Goal: Task Accomplishment & Management: Complete application form

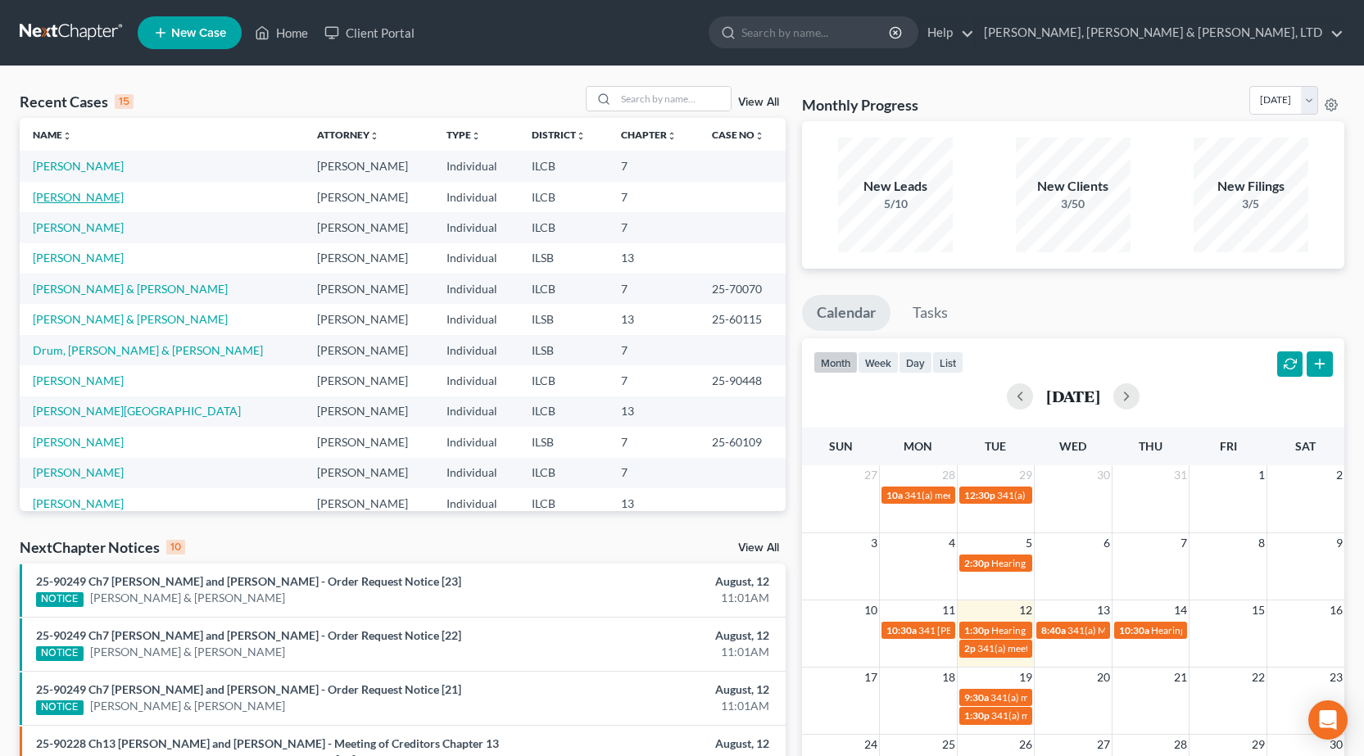
click at [65, 200] on link "[PERSON_NAME]" at bounding box center [78, 197] width 91 height 14
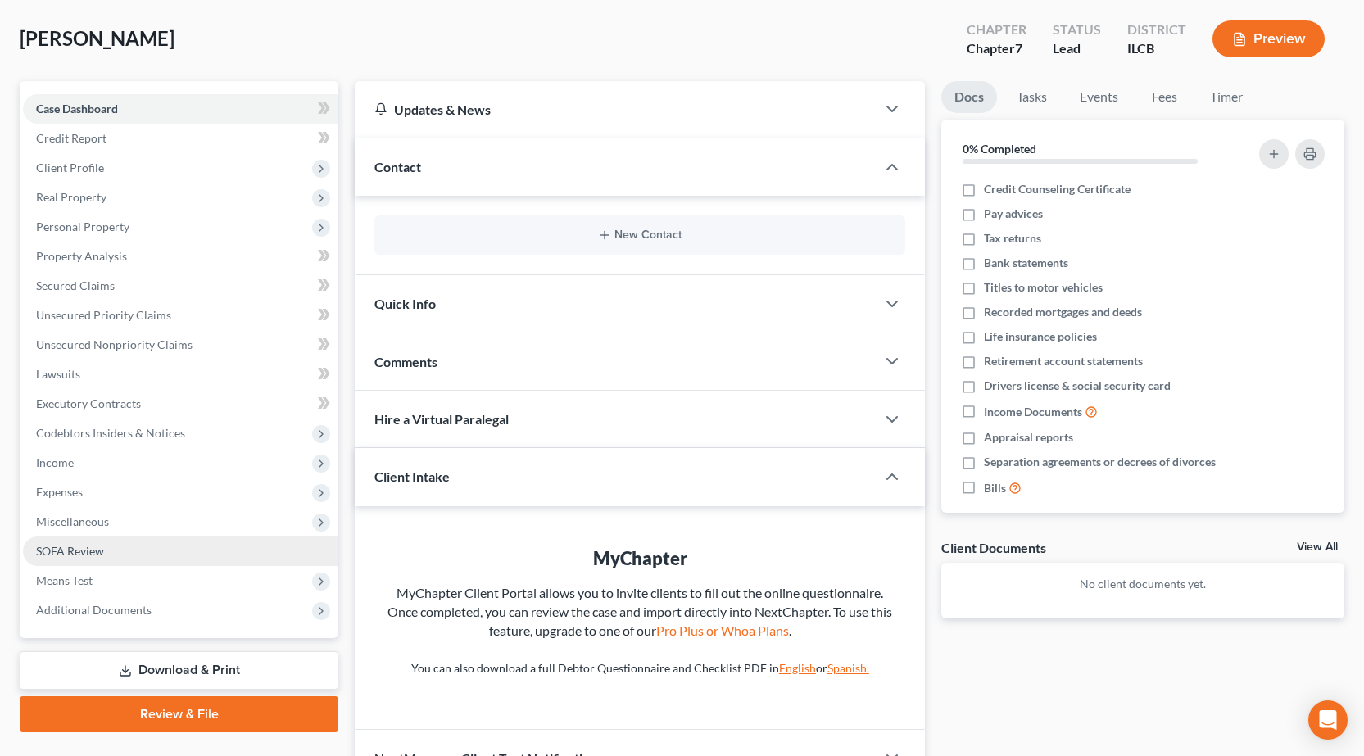
scroll to position [170, 0]
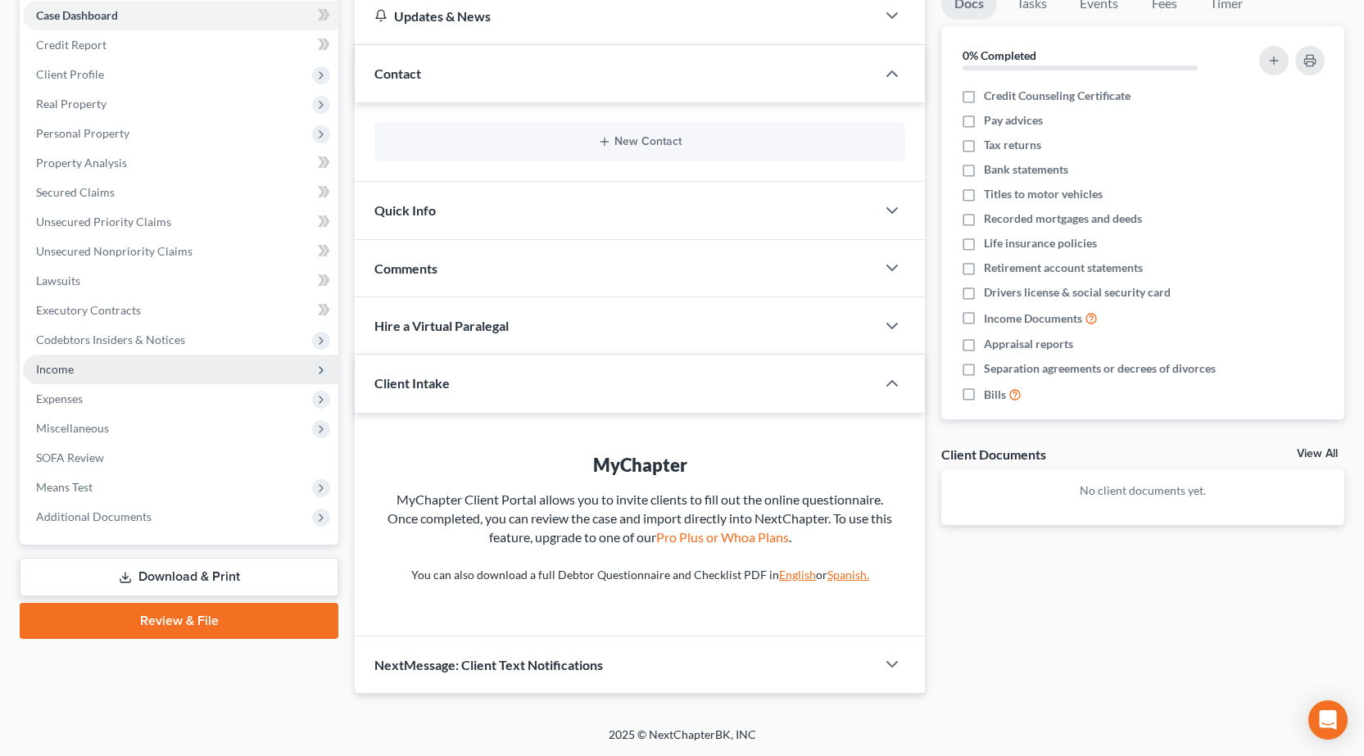
click at [111, 365] on span "Income" at bounding box center [180, 369] width 315 height 29
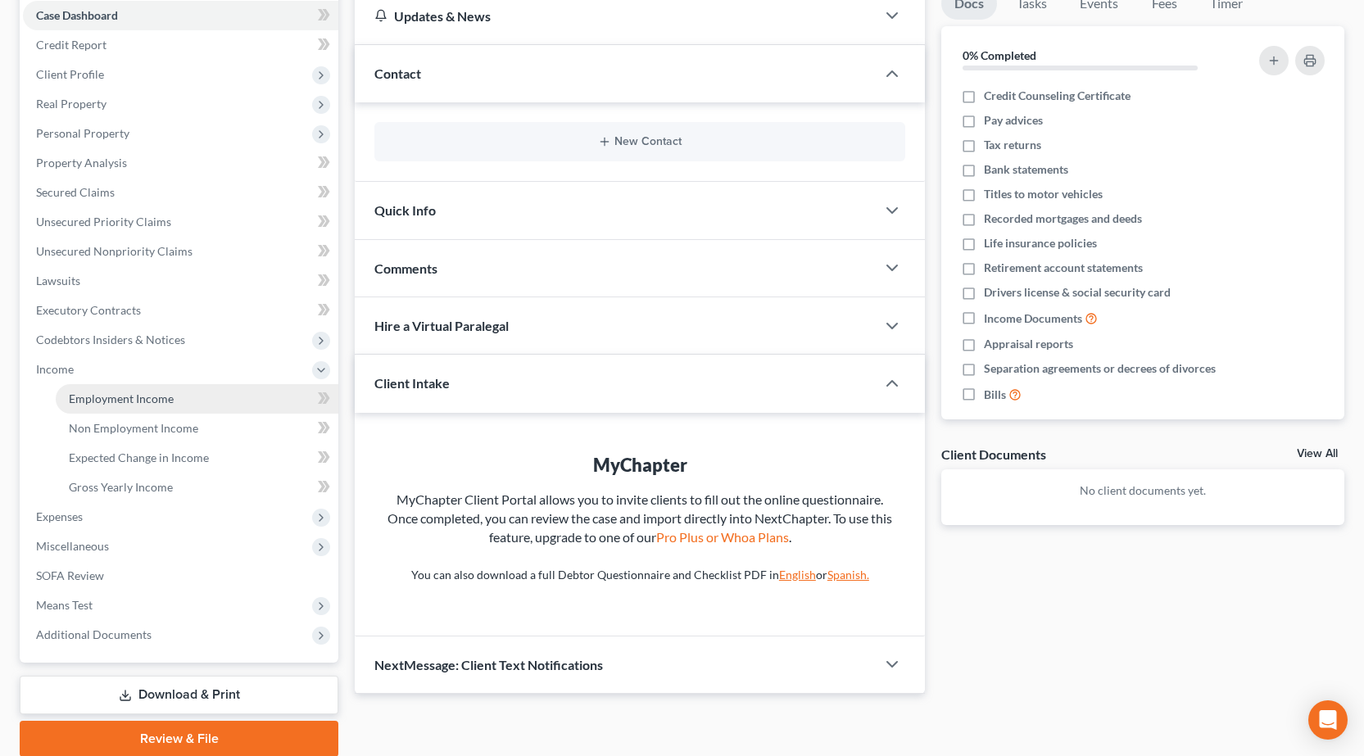
click at [125, 392] on span "Employment Income" at bounding box center [121, 399] width 105 height 14
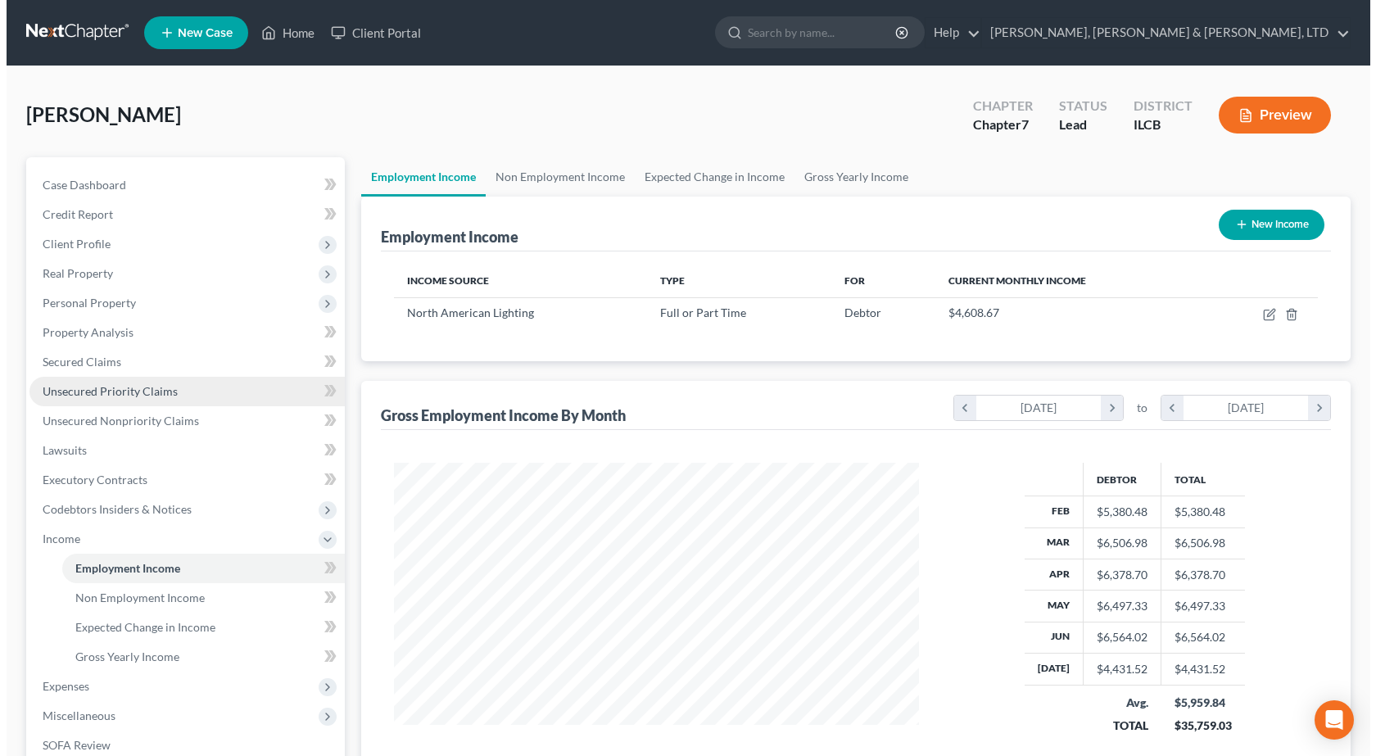
scroll to position [294, 558]
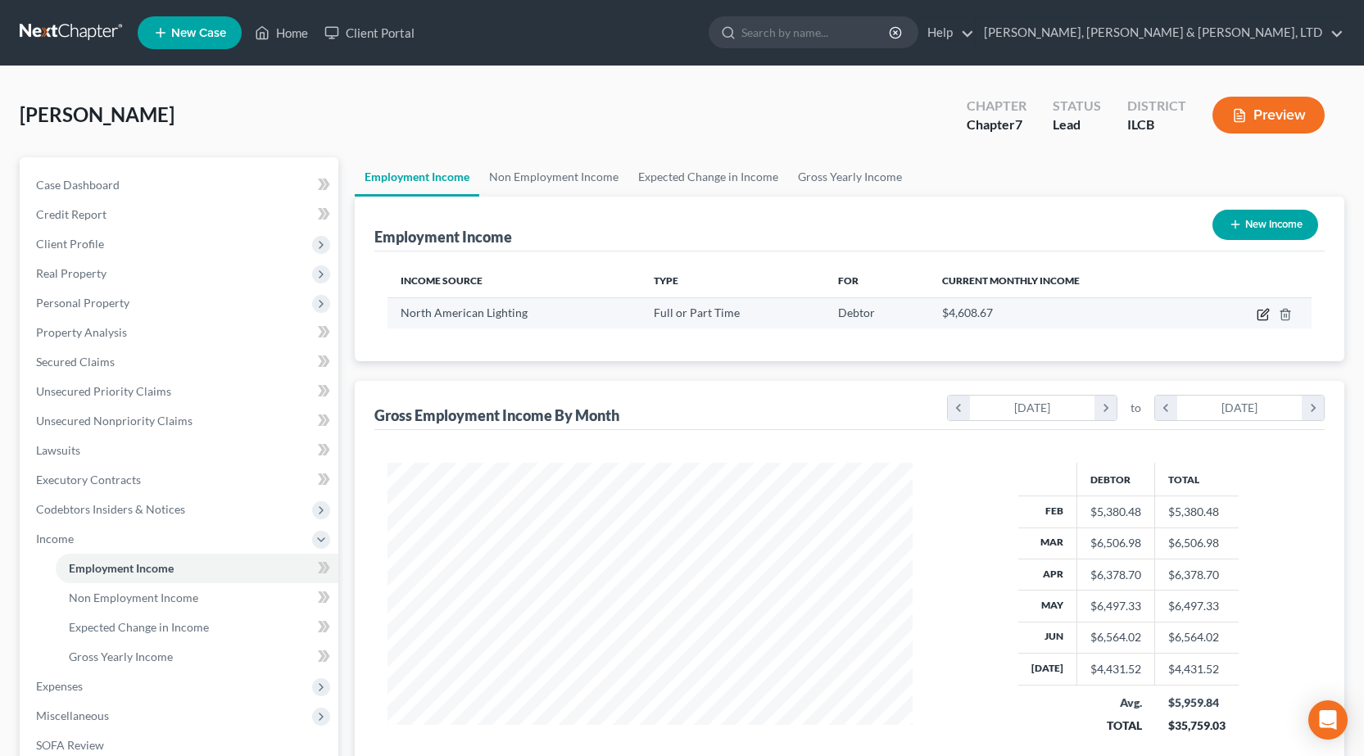
click at [1259, 314] on icon "button" at bounding box center [1263, 314] width 13 height 13
select select "0"
select select "14"
select select "3"
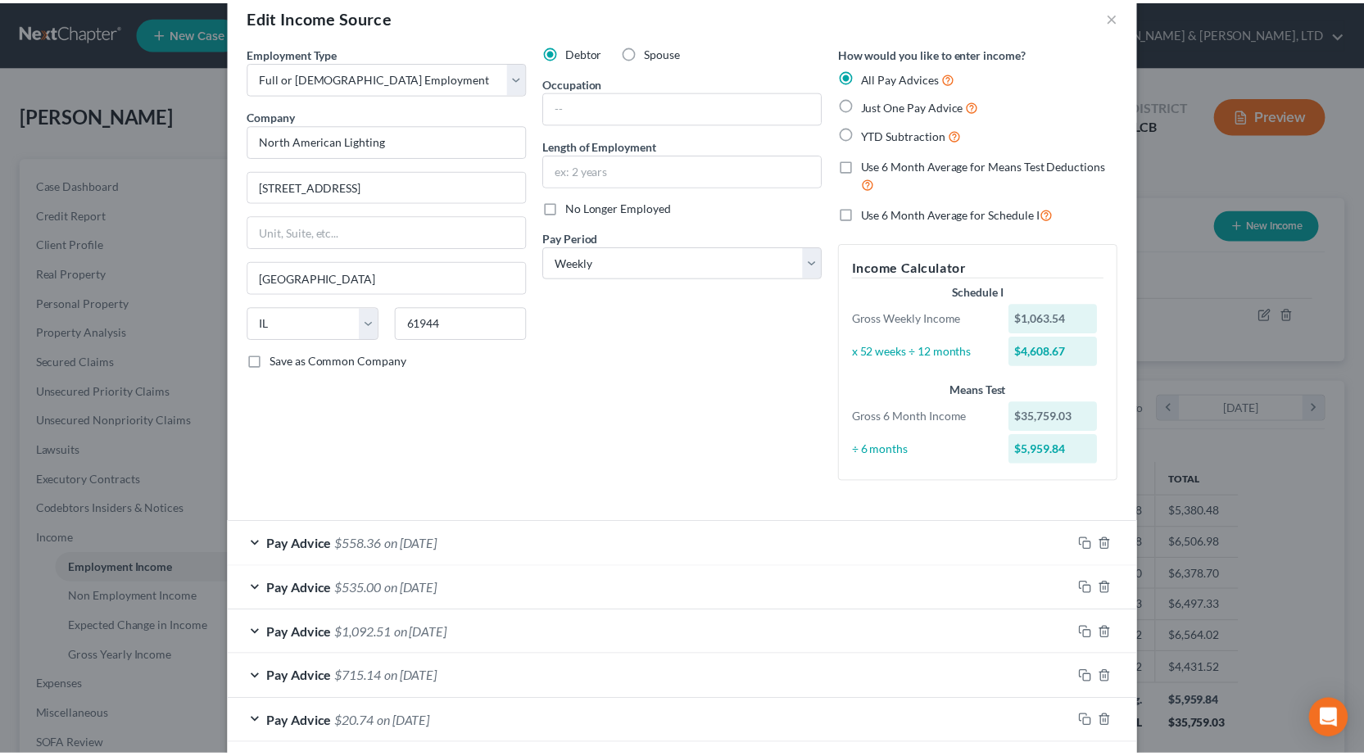
scroll to position [0, 0]
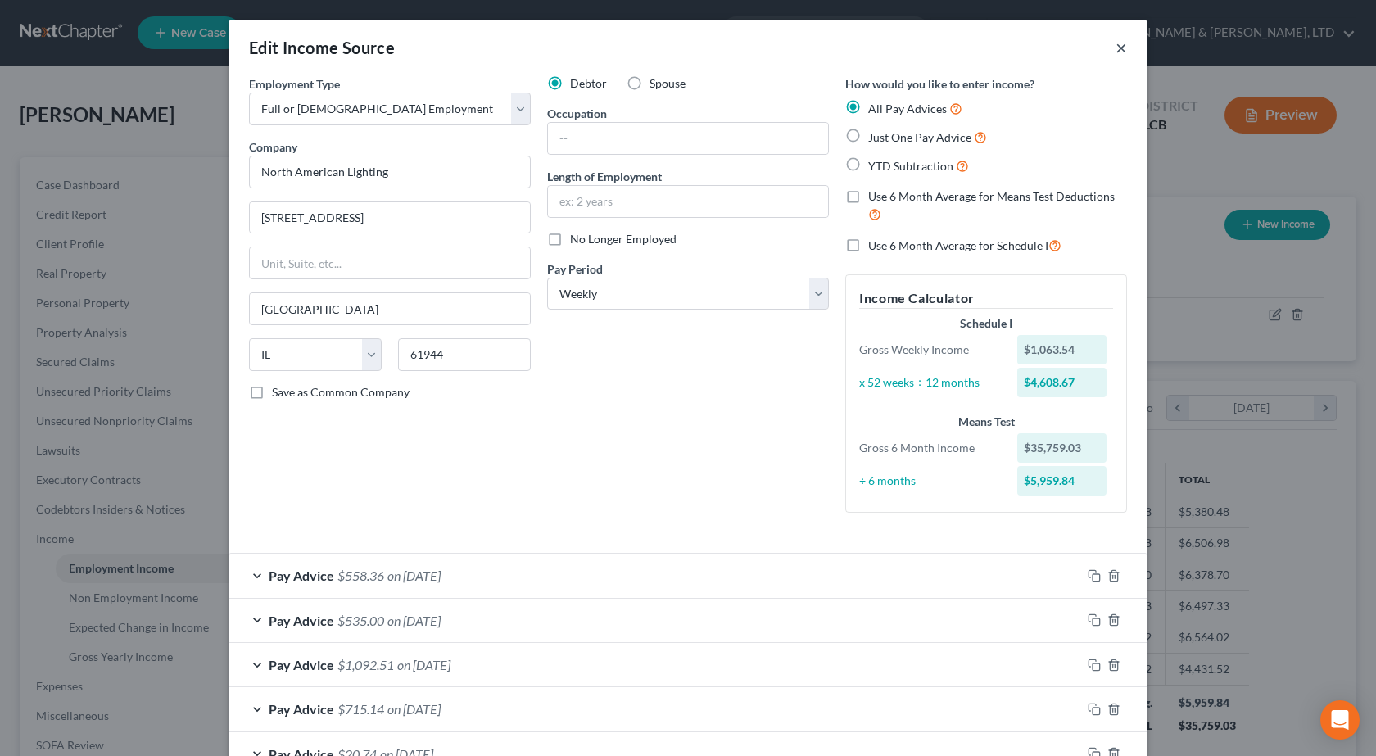
click at [1116, 53] on button "×" at bounding box center [1121, 48] width 11 height 20
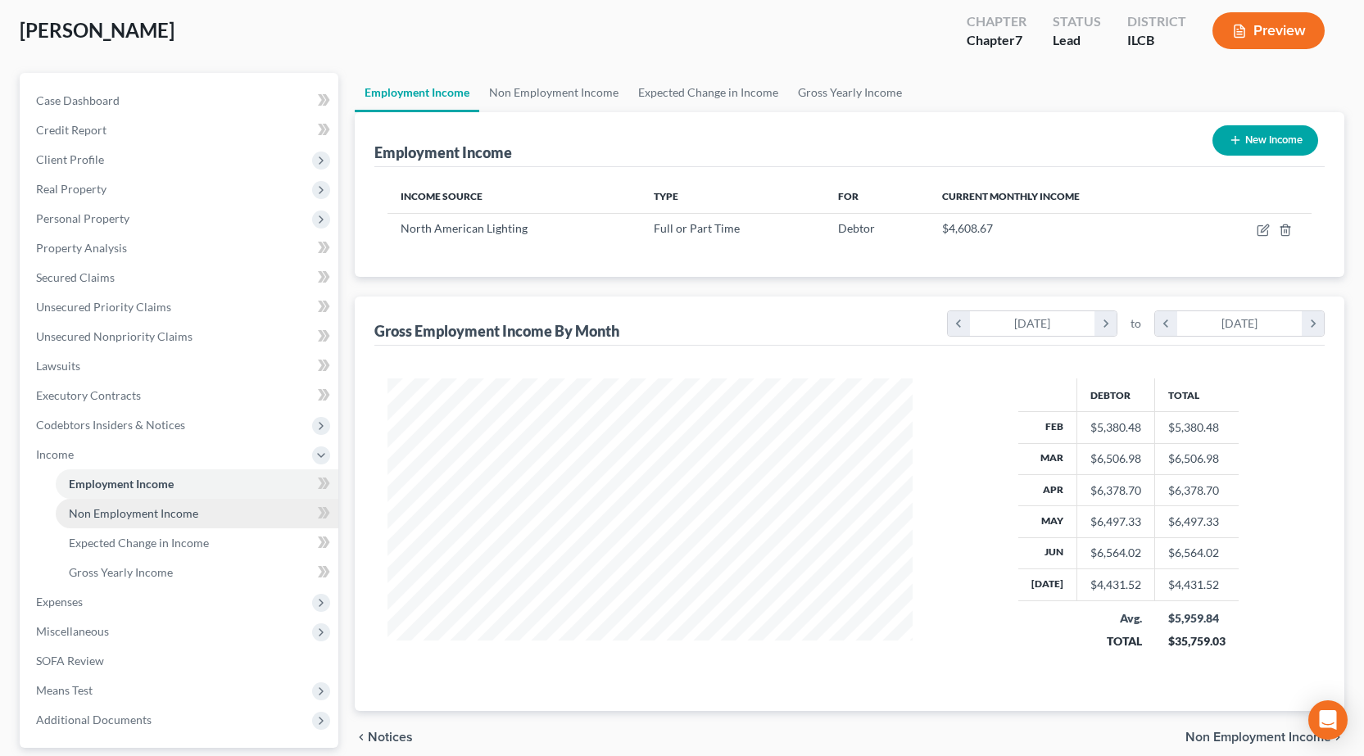
scroll to position [233, 0]
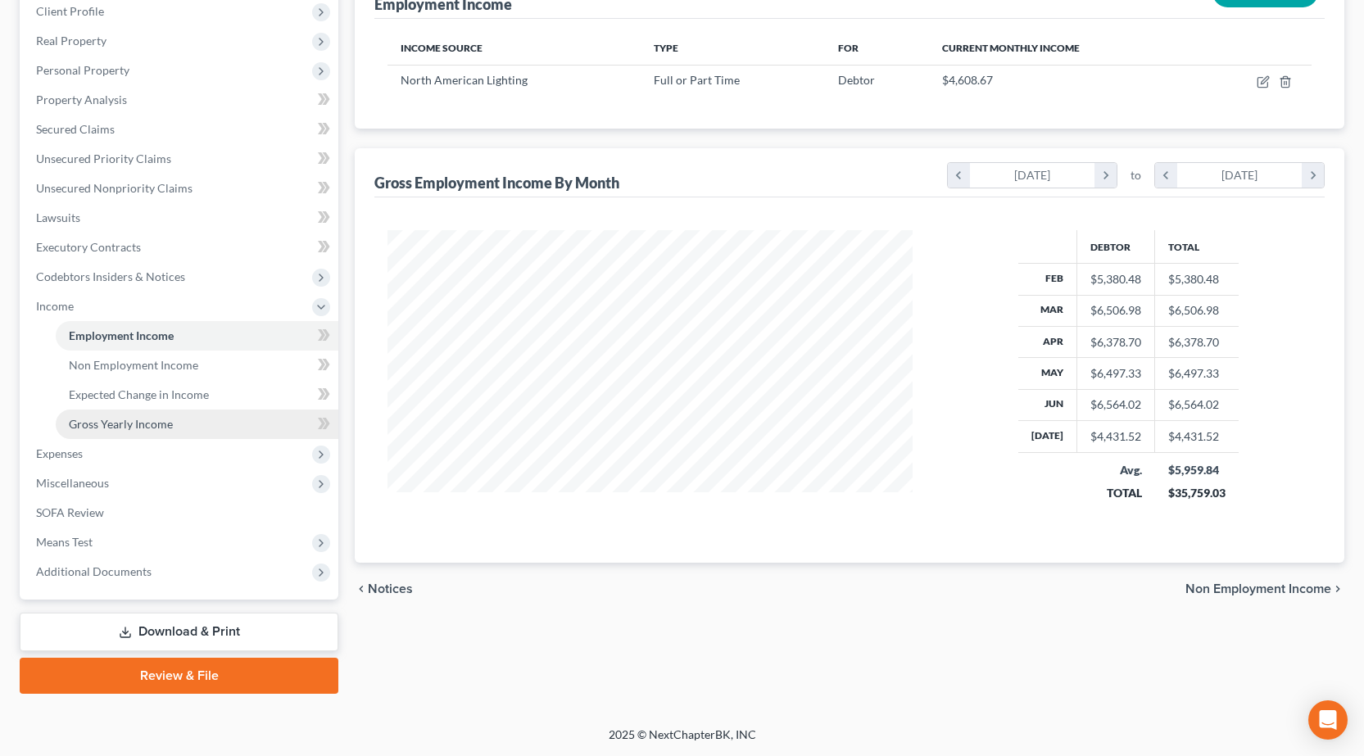
click at [162, 428] on span "Gross Yearly Income" at bounding box center [121, 424] width 104 height 14
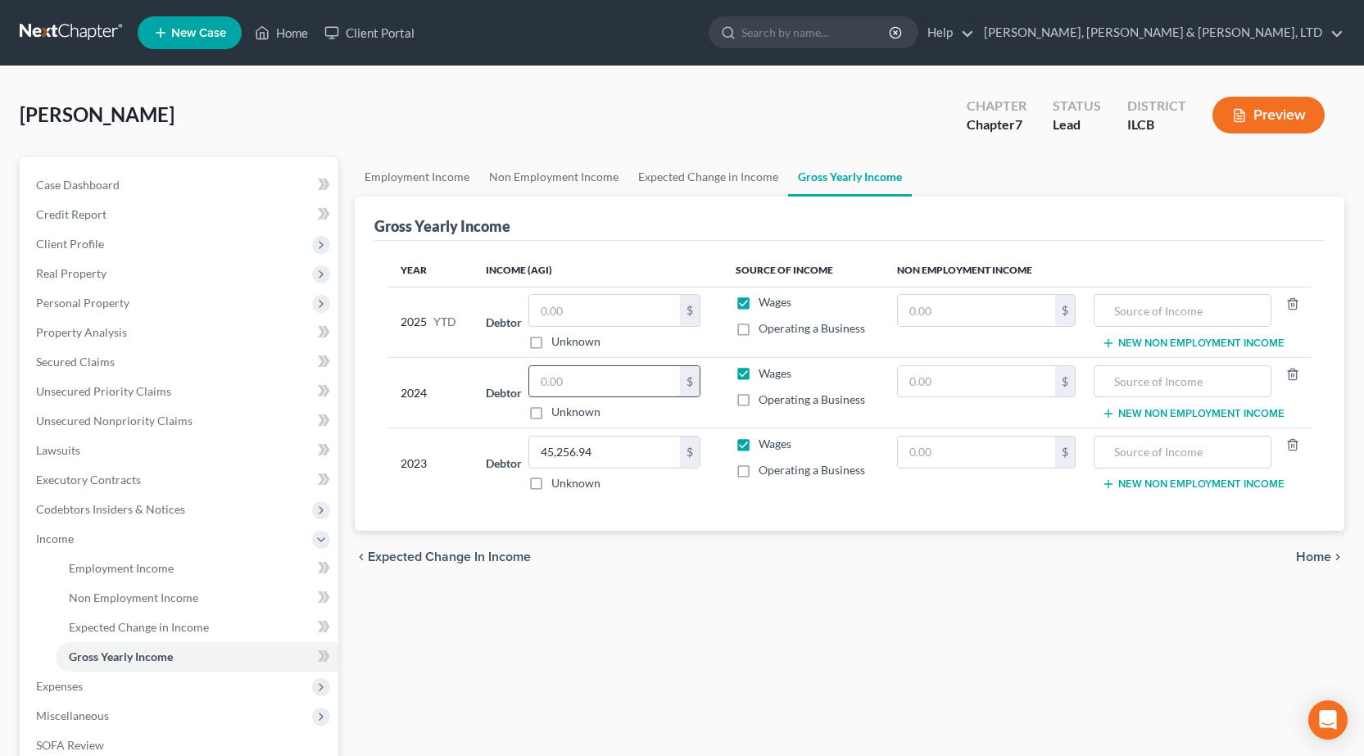
click at [586, 372] on input "text" at bounding box center [604, 381] width 151 height 31
type input "57,447.65"
click at [604, 316] on input "text" at bounding box center [604, 310] width 151 height 31
drag, startPoint x: 587, startPoint y: 316, endPoint x: 599, endPoint y: 310, distance: 13.6
click at [587, 316] on input "text" at bounding box center [604, 310] width 151 height 31
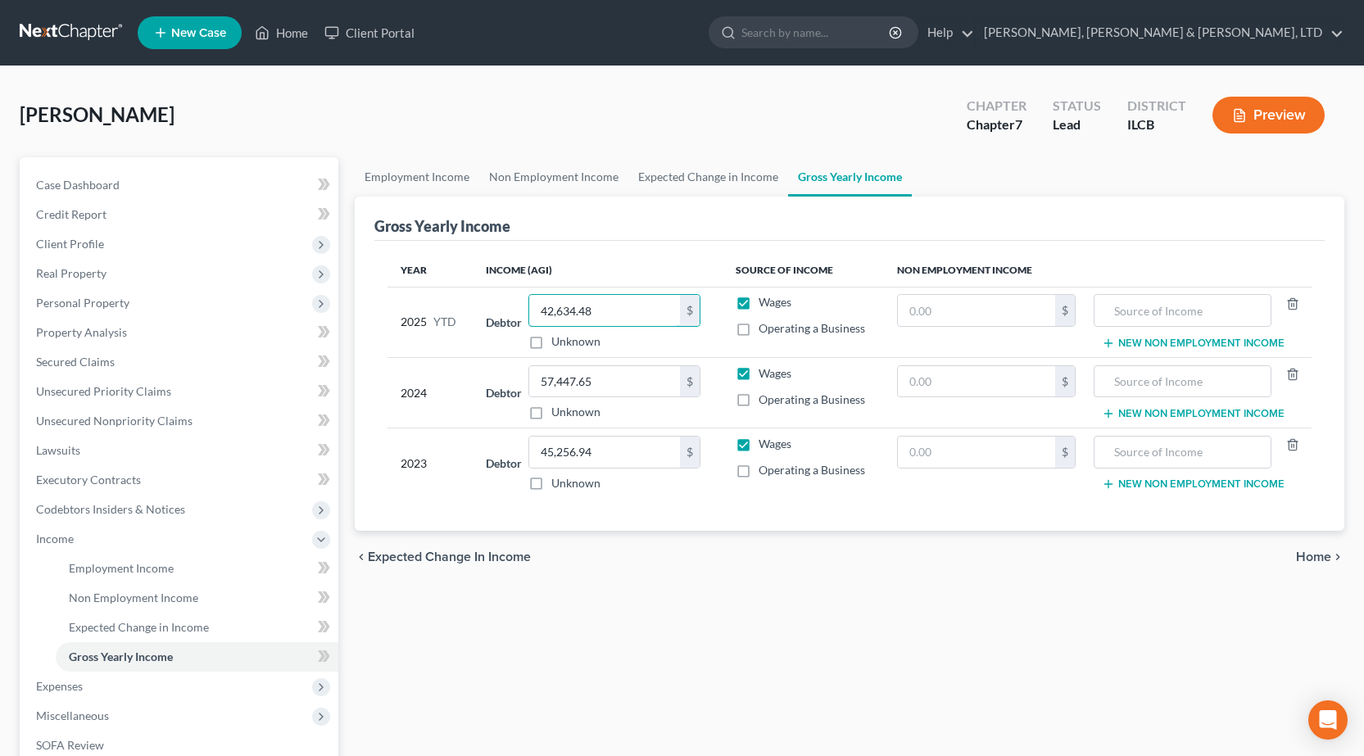
type input "42,634.48"
click at [628, 664] on div "Employment Income Non Employment Income Expected Change in Income Gross Yearly …" at bounding box center [850, 541] width 1006 height 769
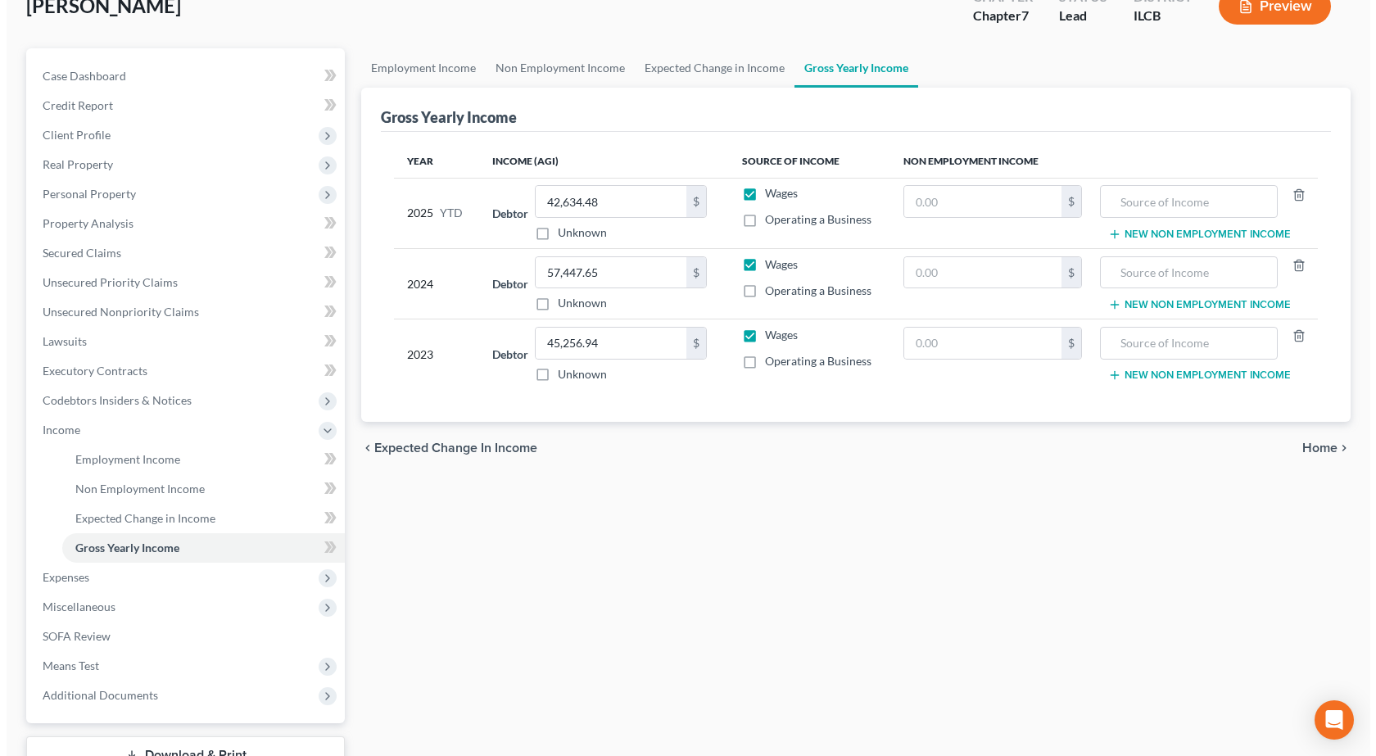
scroll to position [233, 0]
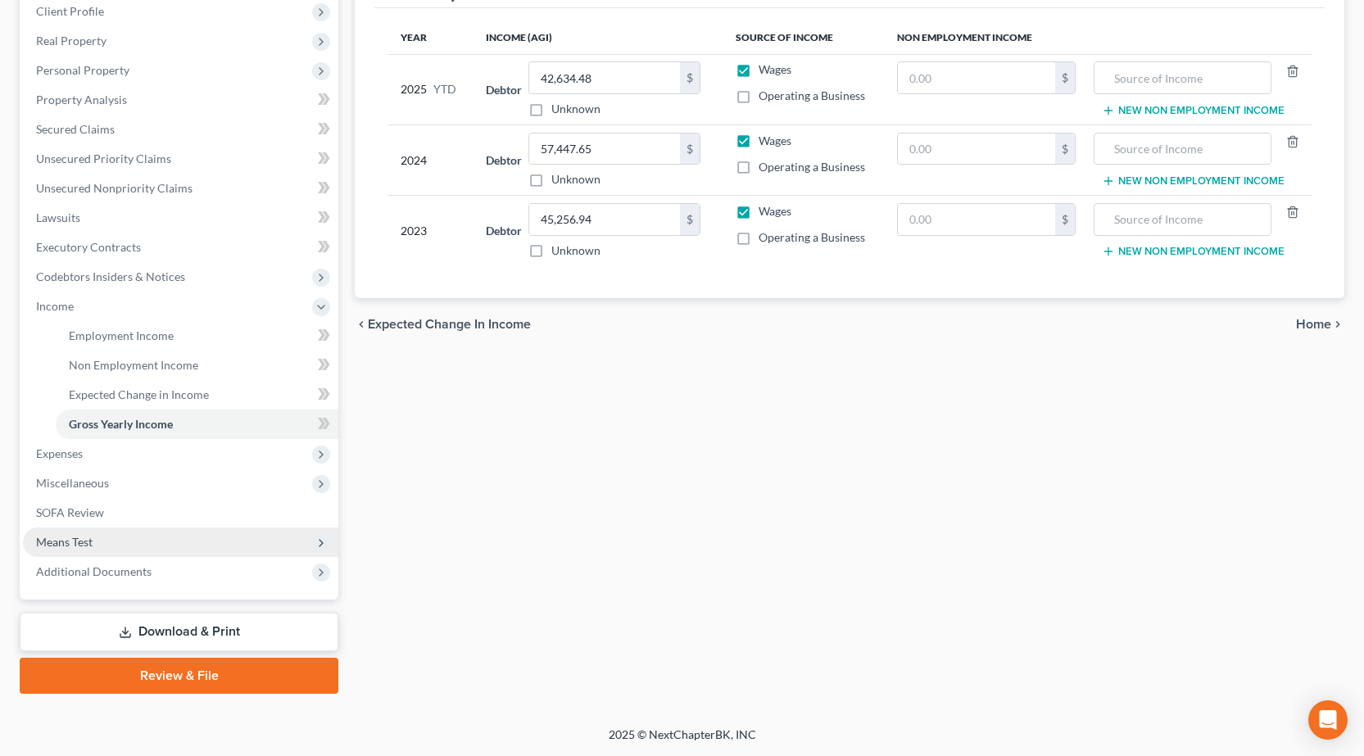
click at [127, 544] on span "Means Test" at bounding box center [180, 542] width 315 height 29
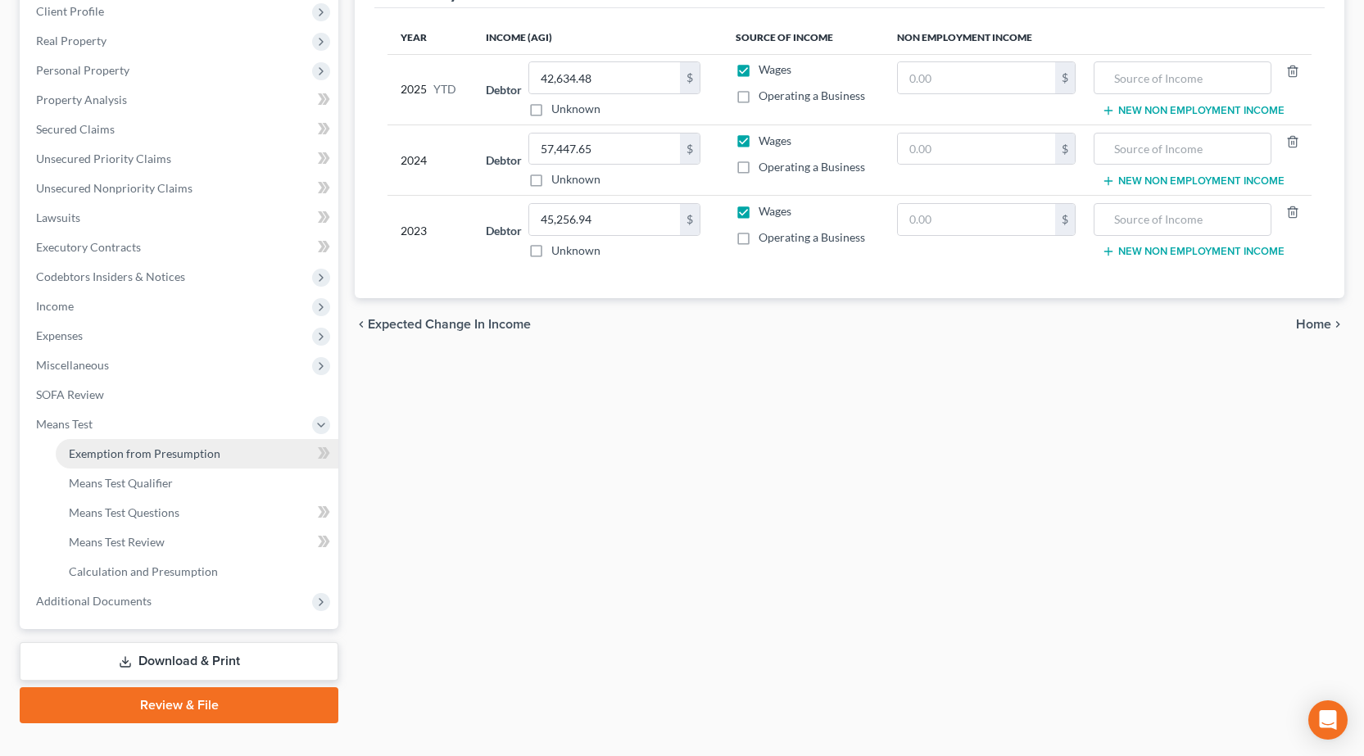
click at [163, 451] on span "Exemption from Presumption" at bounding box center [145, 453] width 152 height 14
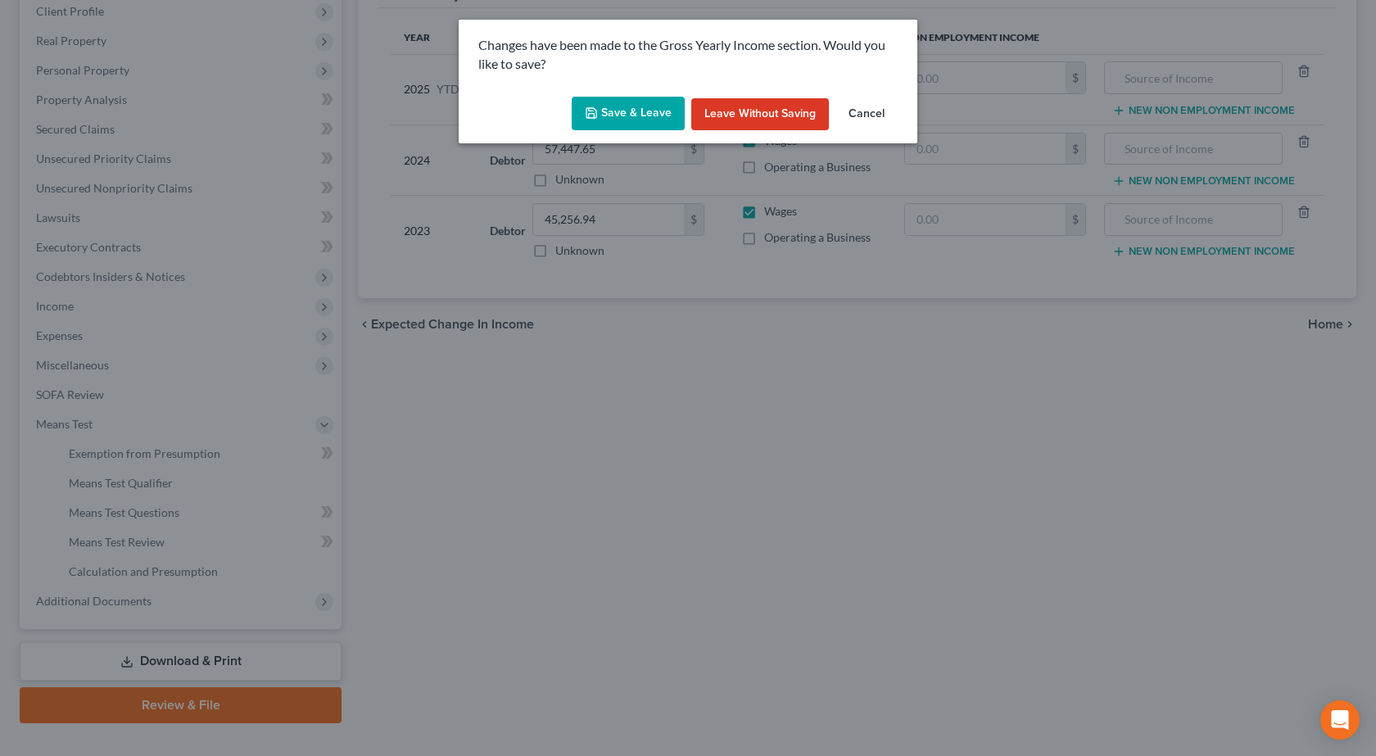
click at [658, 107] on button "Save & Leave" at bounding box center [628, 114] width 113 height 34
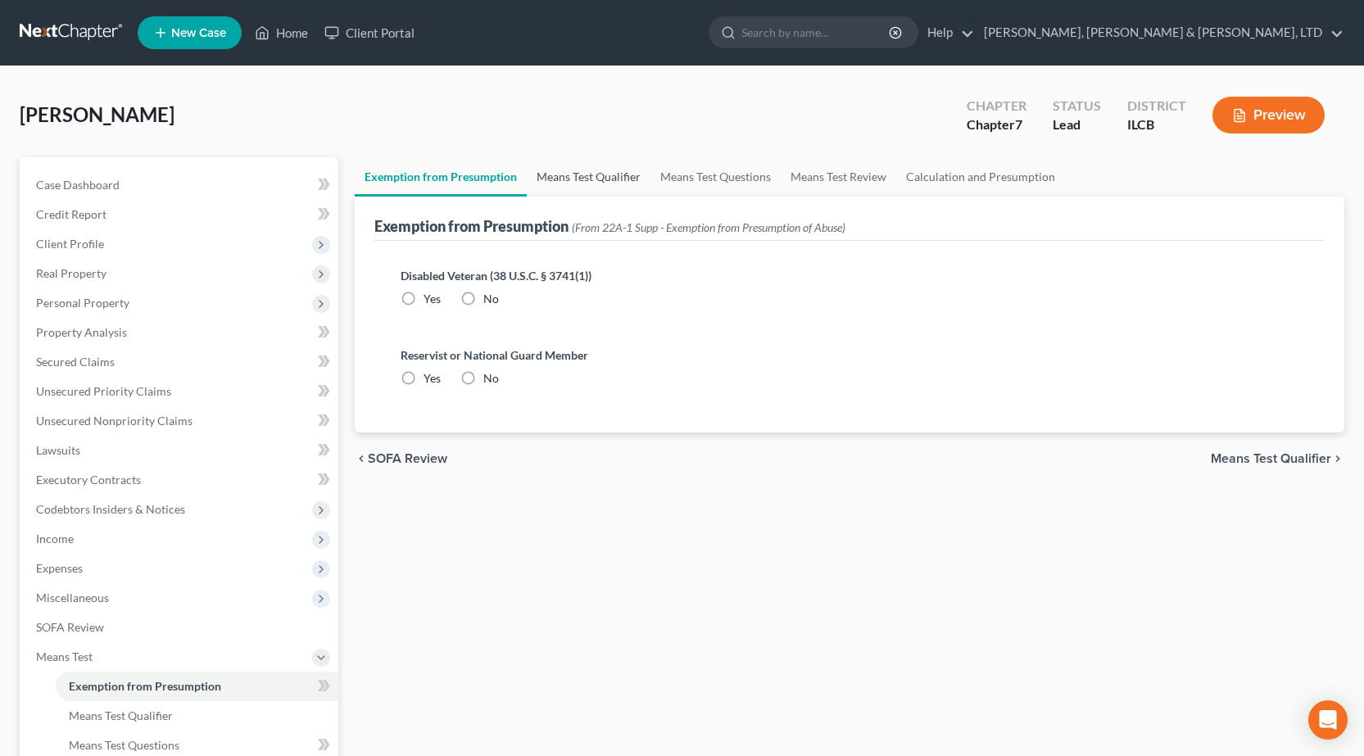
click at [597, 177] on link "Means Test Qualifier" at bounding box center [589, 176] width 124 height 39
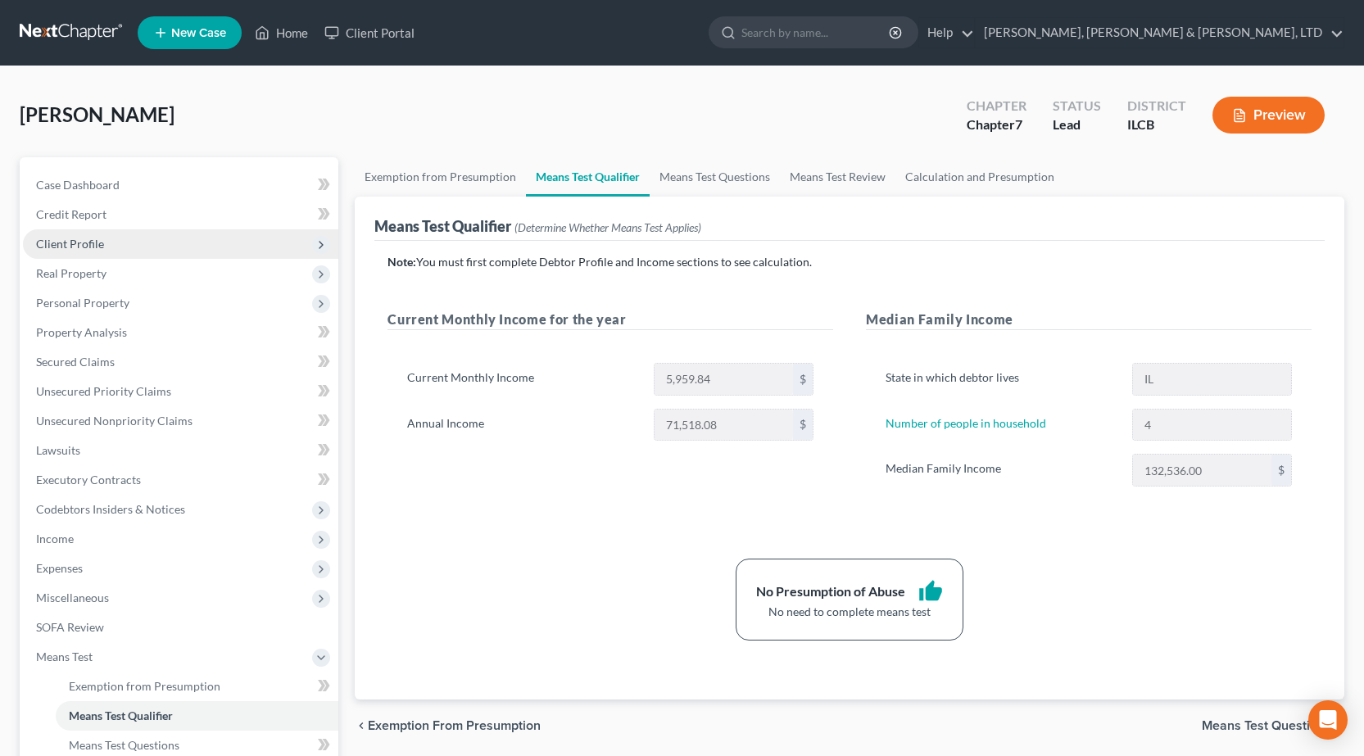
click at [125, 247] on span "Client Profile" at bounding box center [180, 243] width 315 height 29
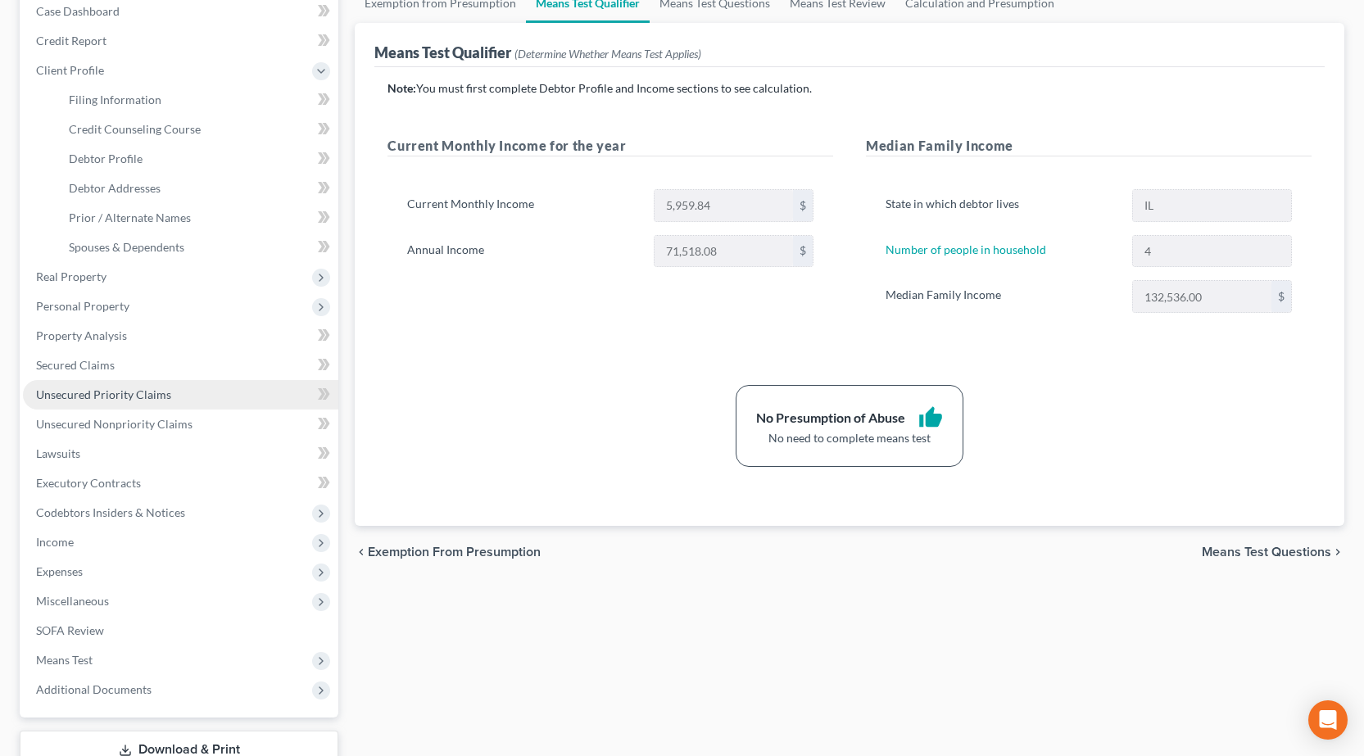
scroll to position [292, 0]
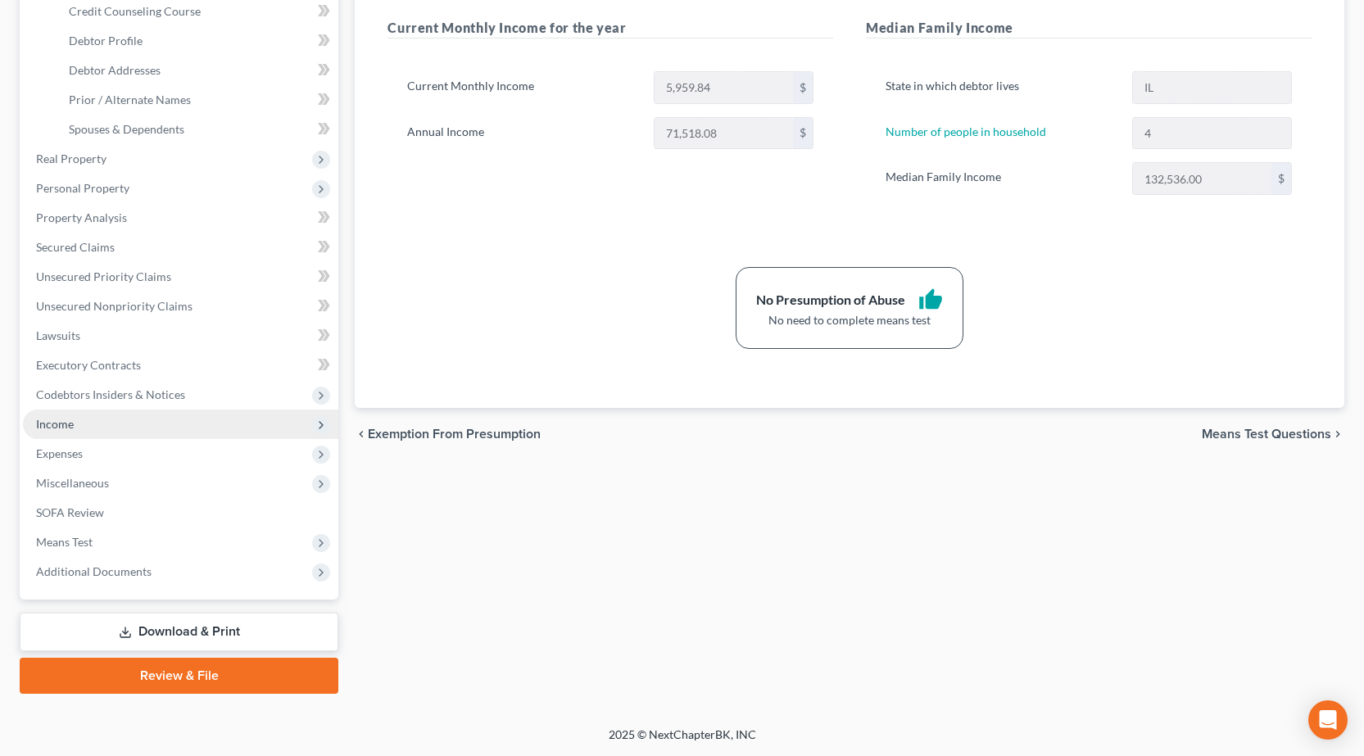
click at [106, 427] on span "Income" at bounding box center [180, 424] width 315 height 29
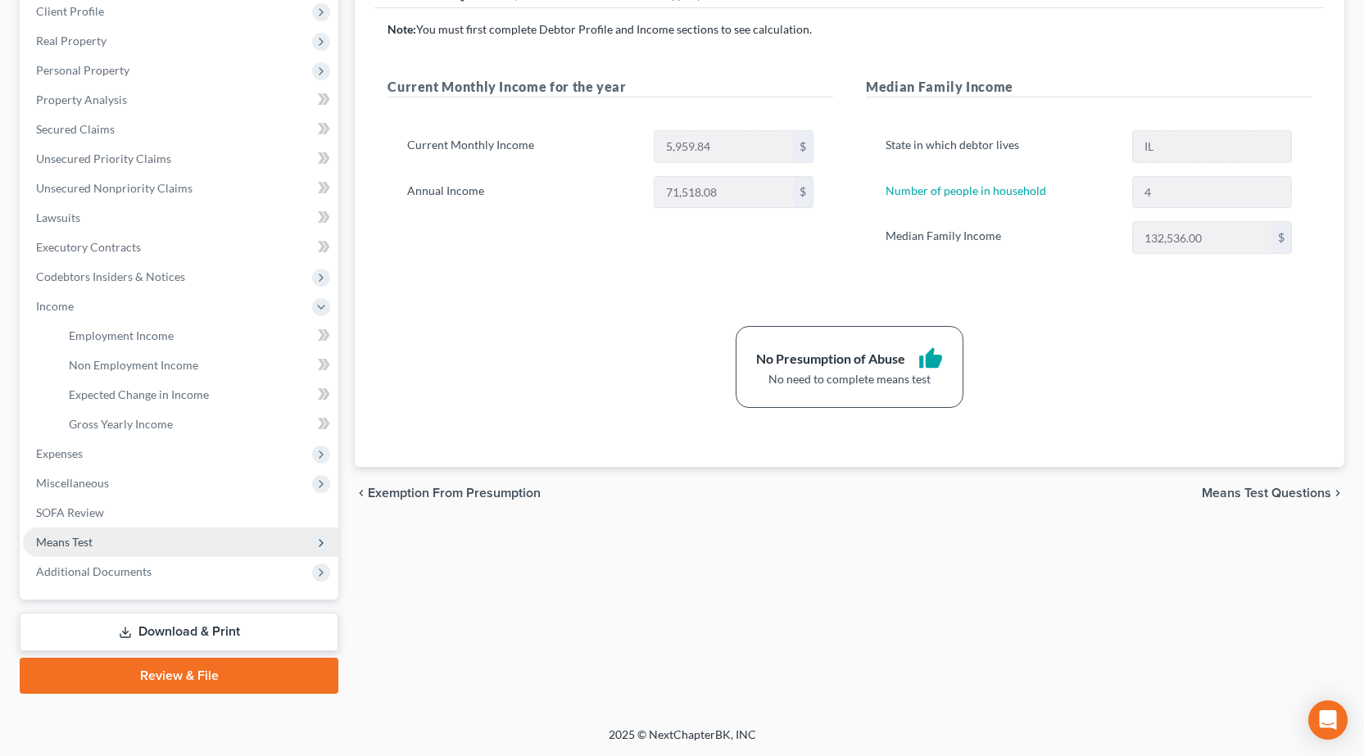
scroll to position [233, 0]
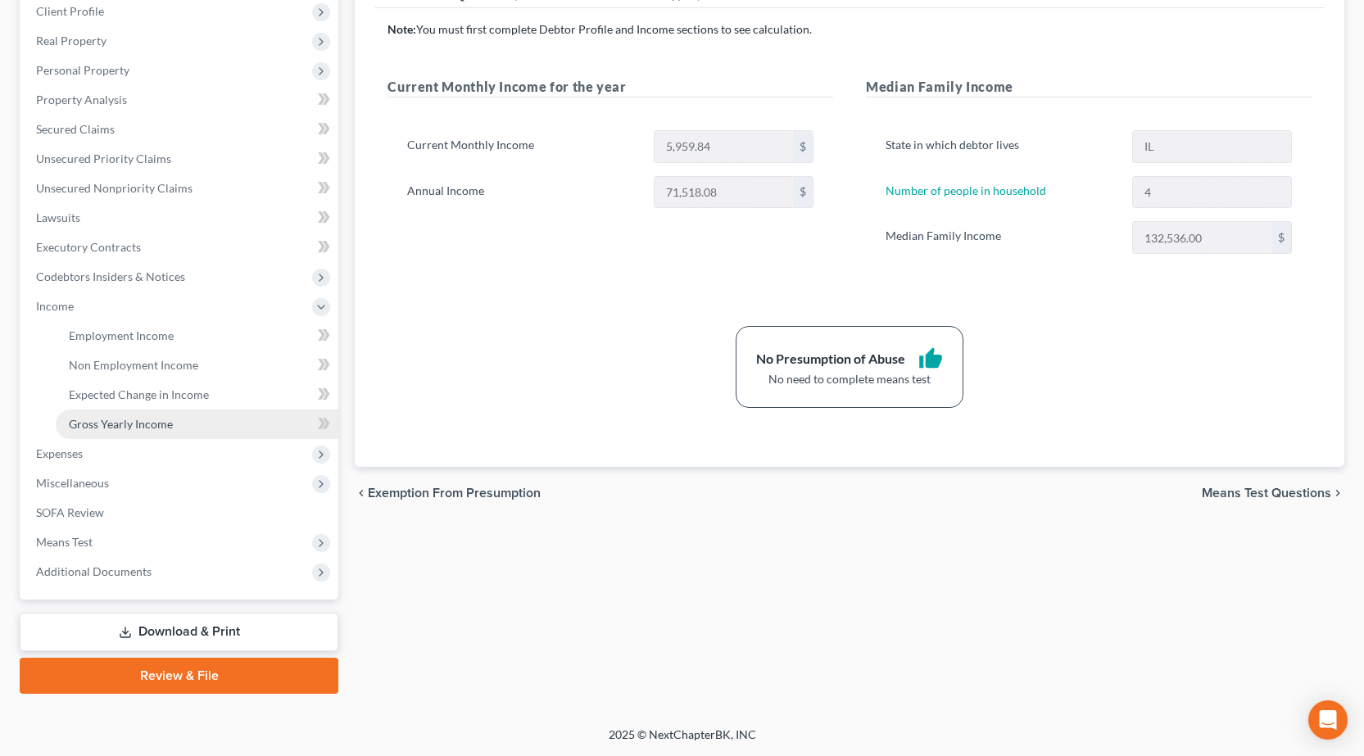
click at [141, 419] on span "Gross Yearly Income" at bounding box center [121, 424] width 104 height 14
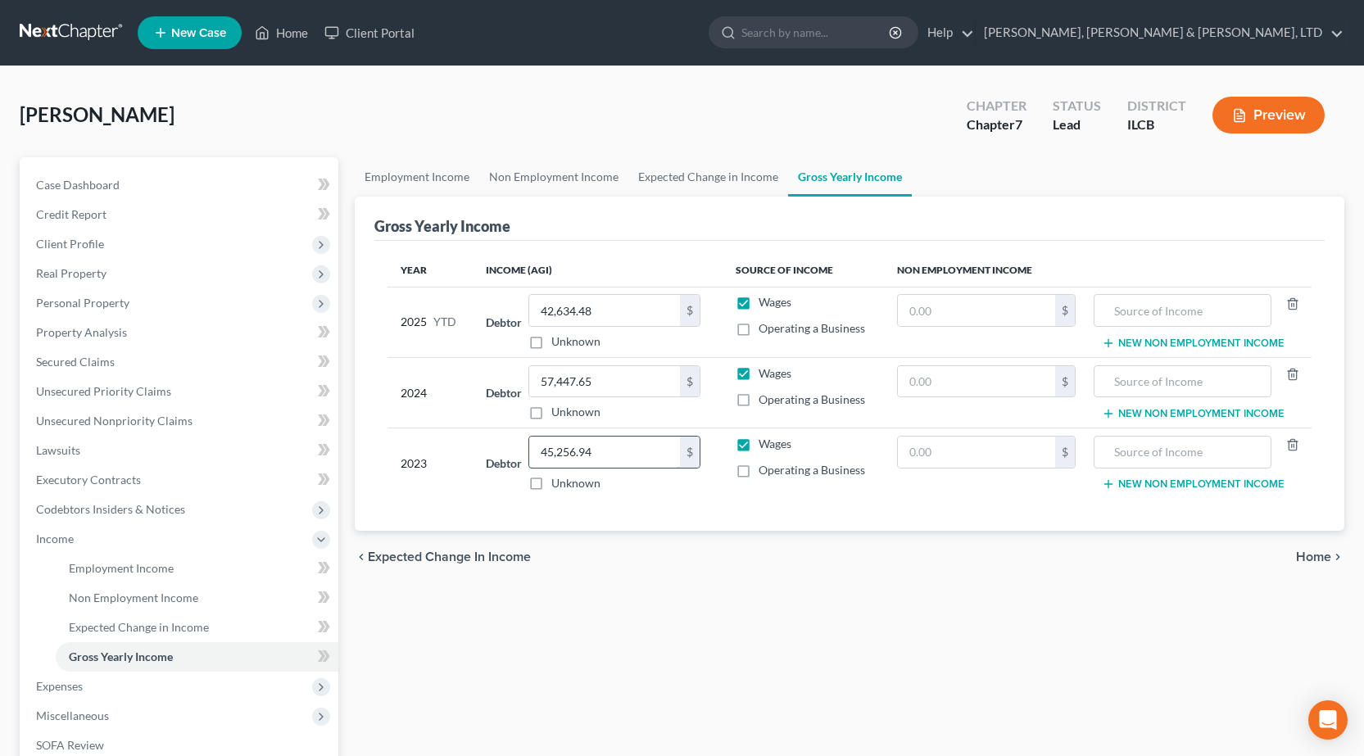
click at [631, 465] on input "45,256.94" at bounding box center [604, 452] width 151 height 31
type input "40,306"
click at [623, 376] on input "57,447.65" at bounding box center [604, 381] width 151 height 31
click at [626, 376] on input "57,447.65" at bounding box center [604, 381] width 151 height 31
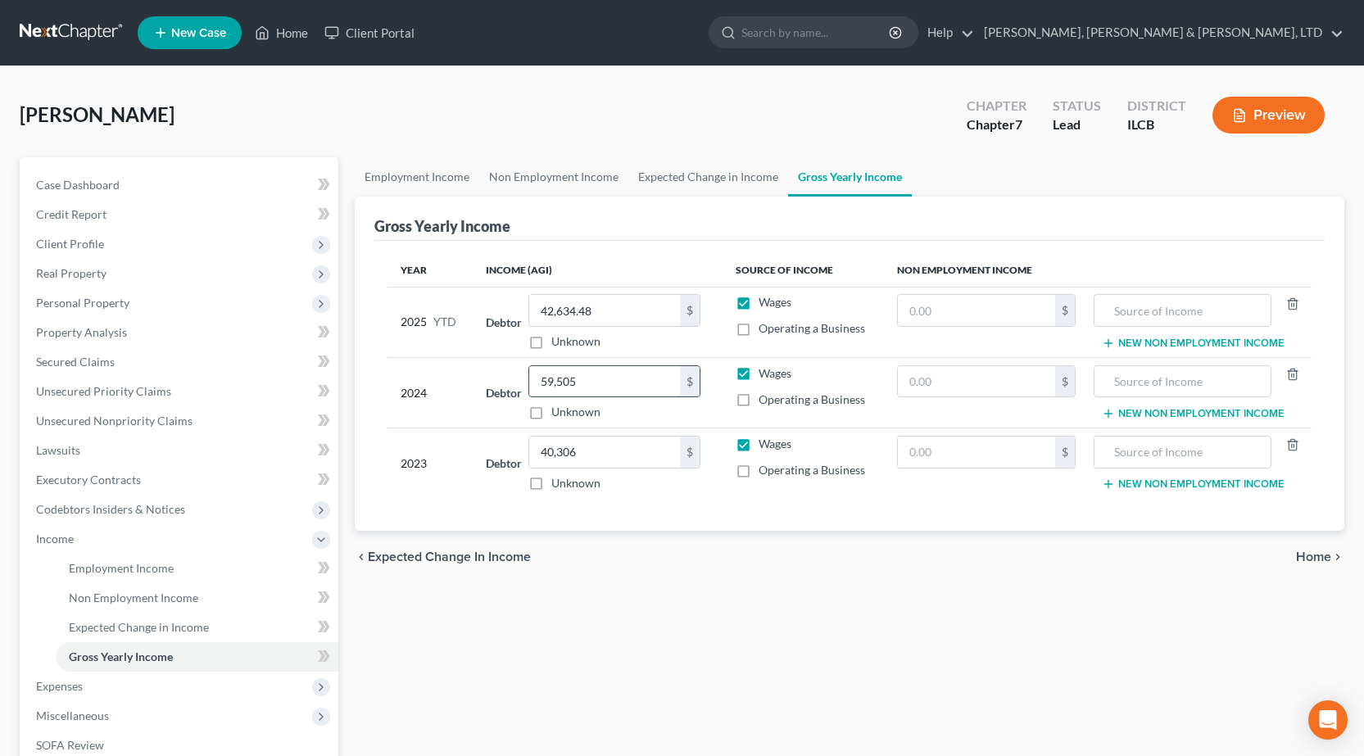
click at [646, 380] on input "59,505" at bounding box center [604, 381] width 151 height 31
type input "57,447.65"
click at [106, 382] on link "Unsecured Priority Claims" at bounding box center [180, 391] width 315 height 29
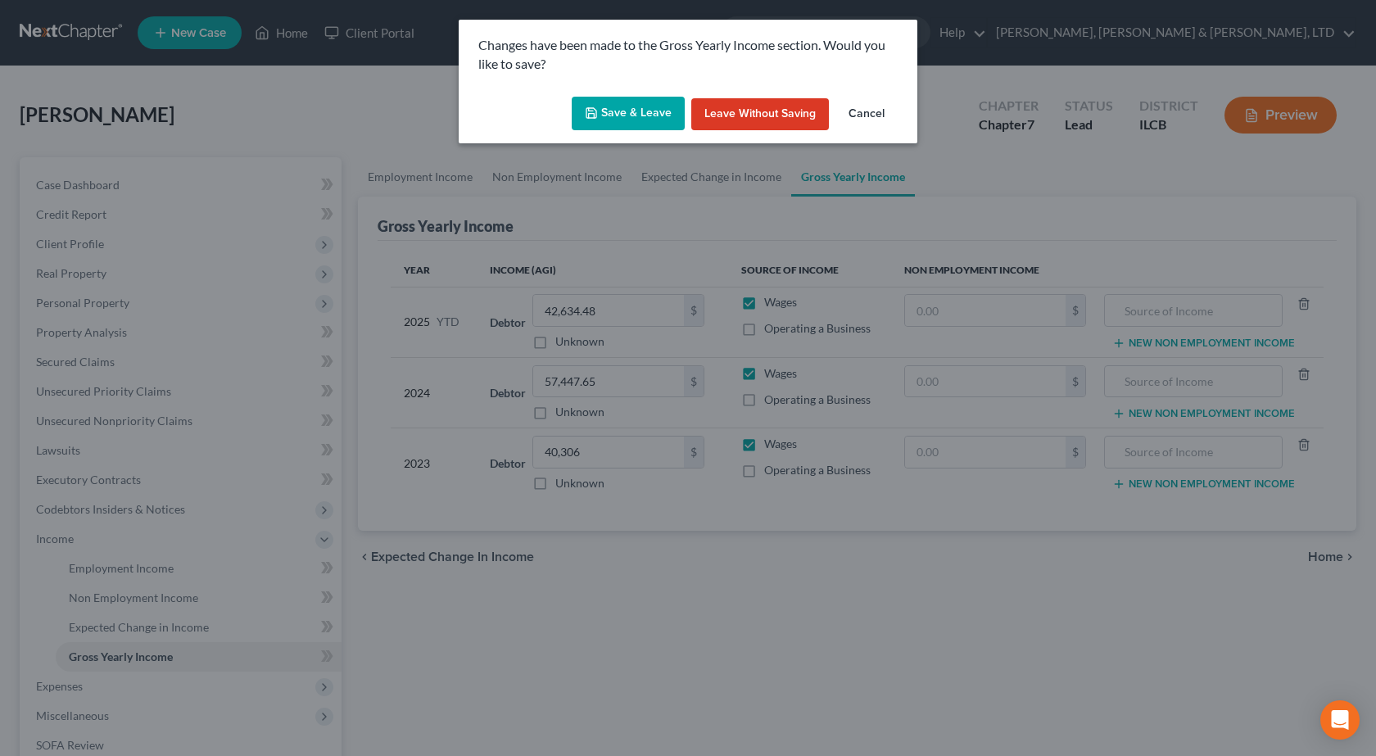
click at [649, 126] on button "Save & Leave" at bounding box center [628, 114] width 113 height 34
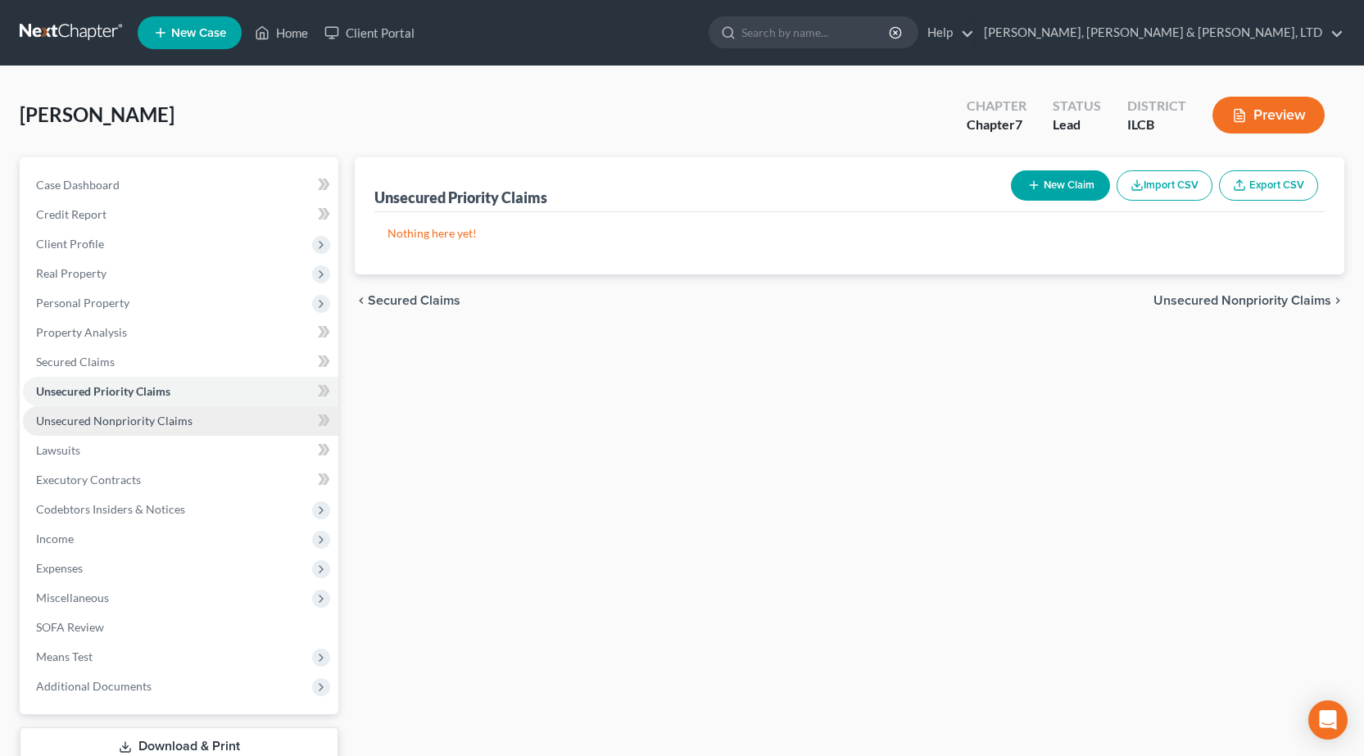
click at [124, 418] on span "Unsecured Nonpriority Claims" at bounding box center [114, 421] width 156 height 14
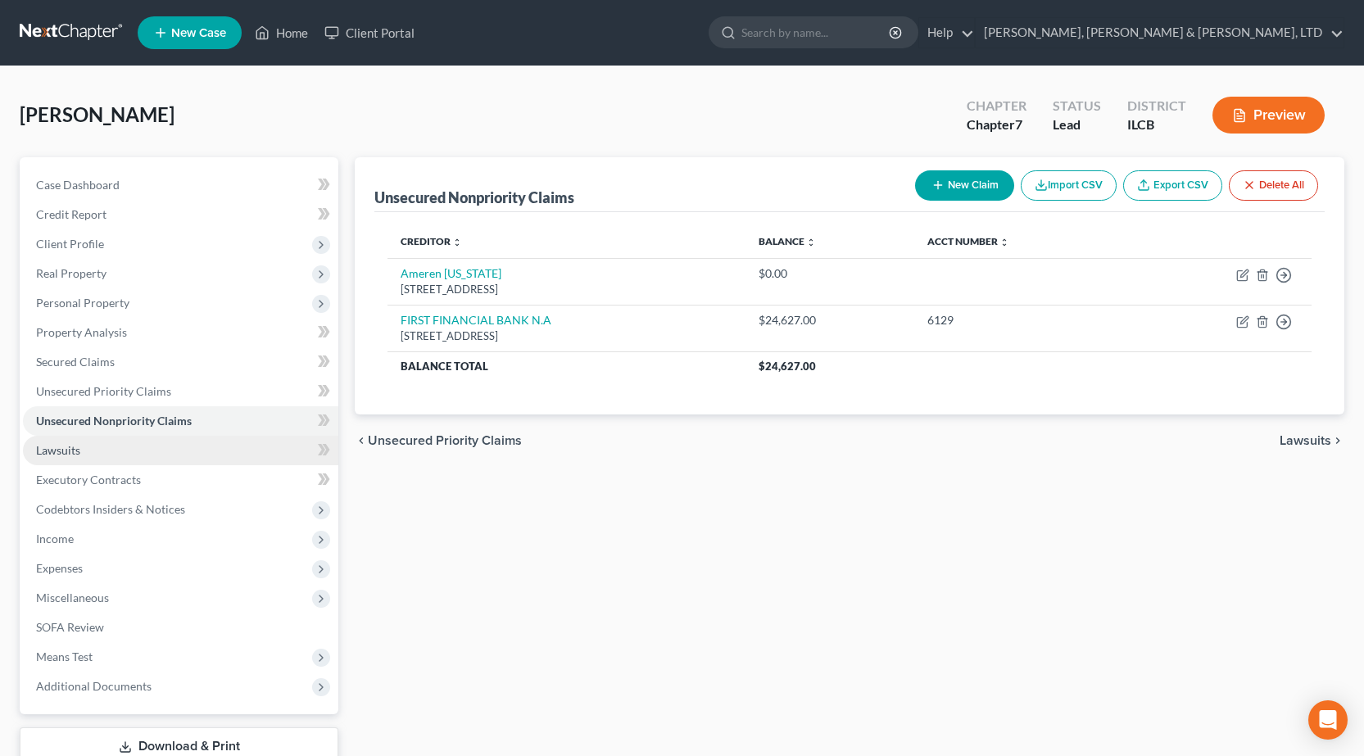
click at [51, 447] on span "Lawsuits" at bounding box center [58, 450] width 44 height 14
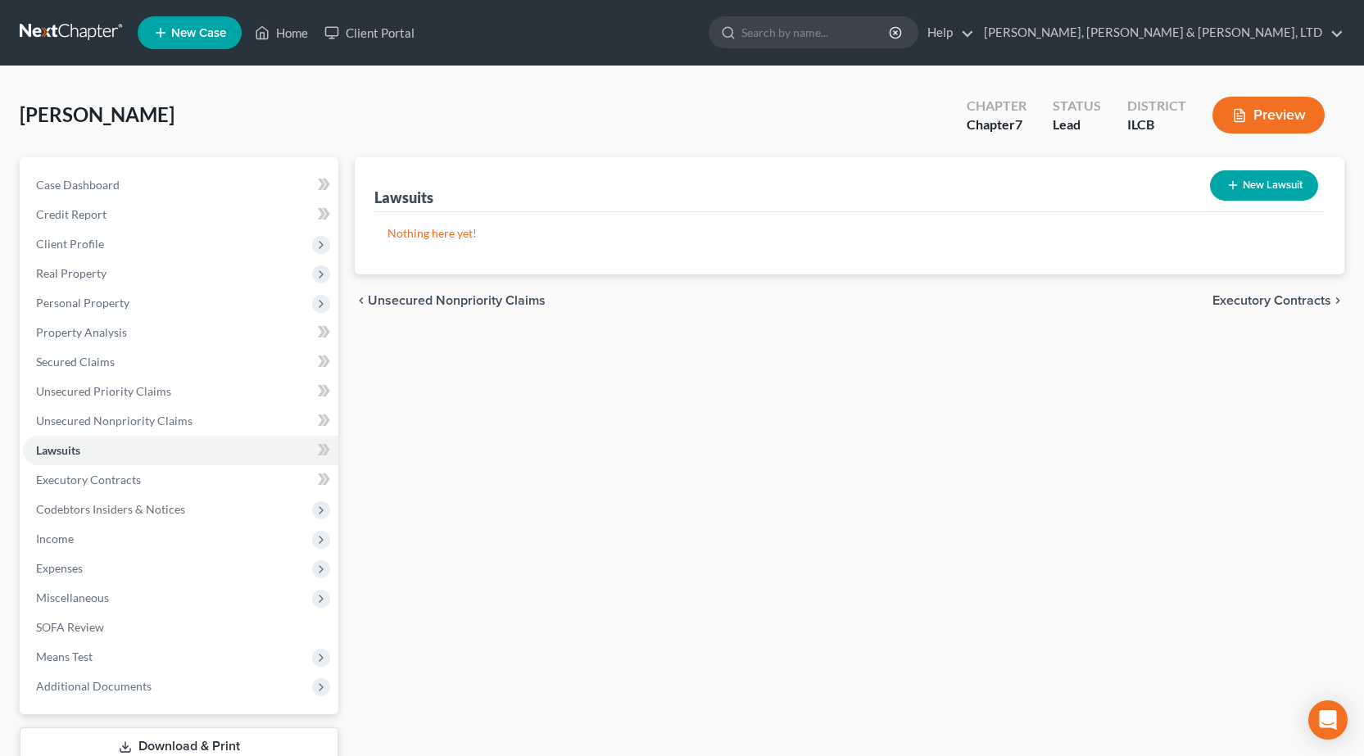
click at [1249, 198] on button "New Lawsuit" at bounding box center [1264, 185] width 108 height 30
select select "0"
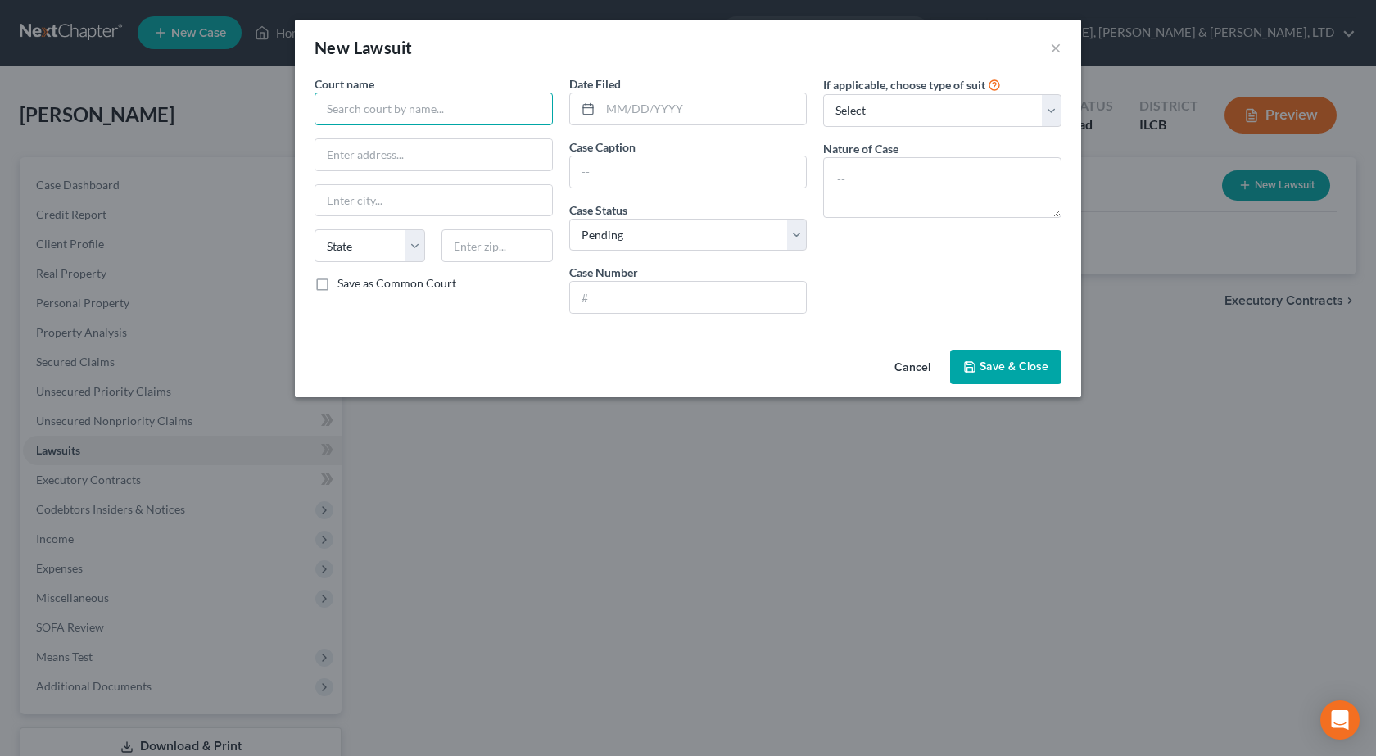
click at [400, 106] on input "text" at bounding box center [434, 109] width 238 height 33
drag, startPoint x: 488, startPoint y: 111, endPoint x: 0, endPoint y: 112, distance: 488.2
click at [0, 112] on div "New Lawsuit × Court name * Collection Professionals State [US_STATE] AK AR AZ C…" at bounding box center [688, 378] width 1376 height 756
drag, startPoint x: 370, startPoint y: 106, endPoint x: 211, endPoint y: 87, distance: 160.1
click at [211, 87] on div "New Lawsuit × Court name * [PERSON_NAME] State [US_STATE] AK AR AZ CA CO CT DE …" at bounding box center [688, 378] width 1376 height 756
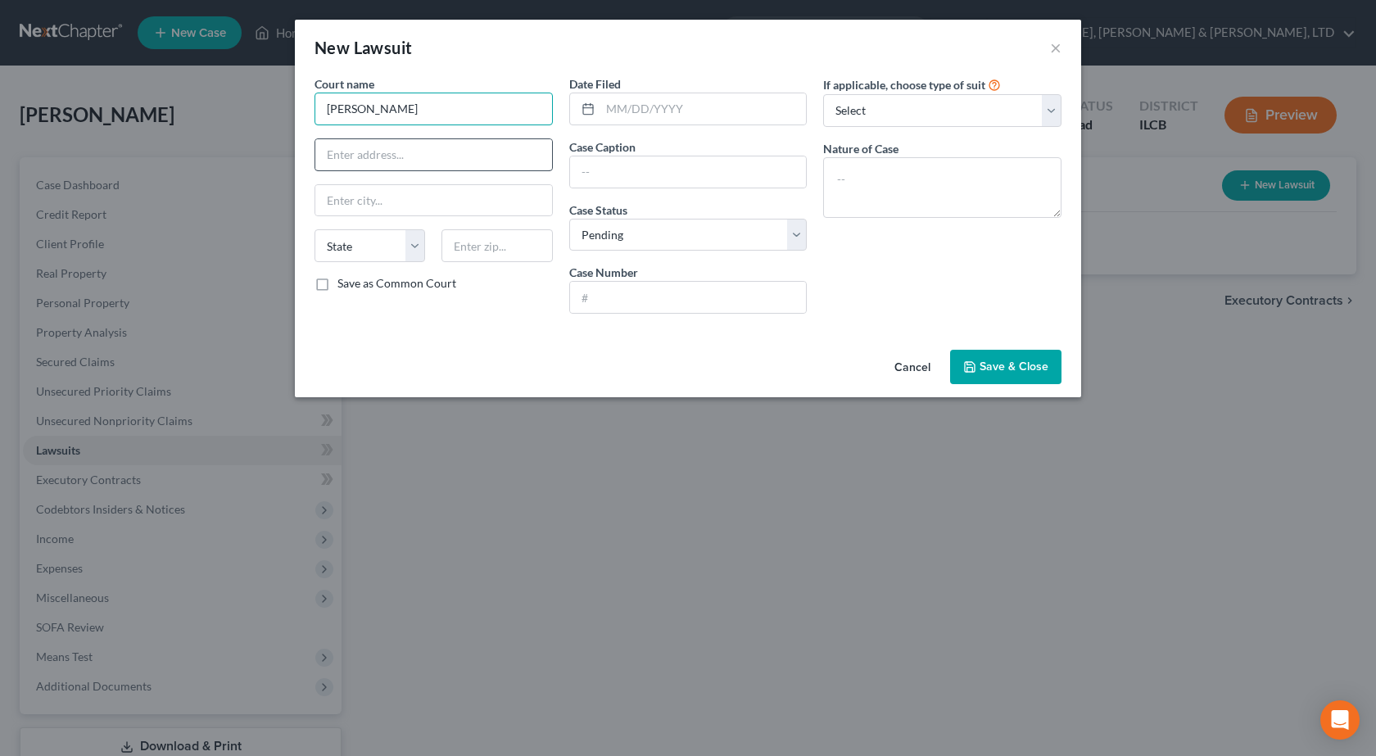
paste input "[GEOGRAPHIC_DATA]"
type input "[GEOGRAPHIC_DATA]"
click at [364, 161] on input "text" at bounding box center [433, 154] width 237 height 31
type input "[STREET_ADDRESS]"
type input "61944"
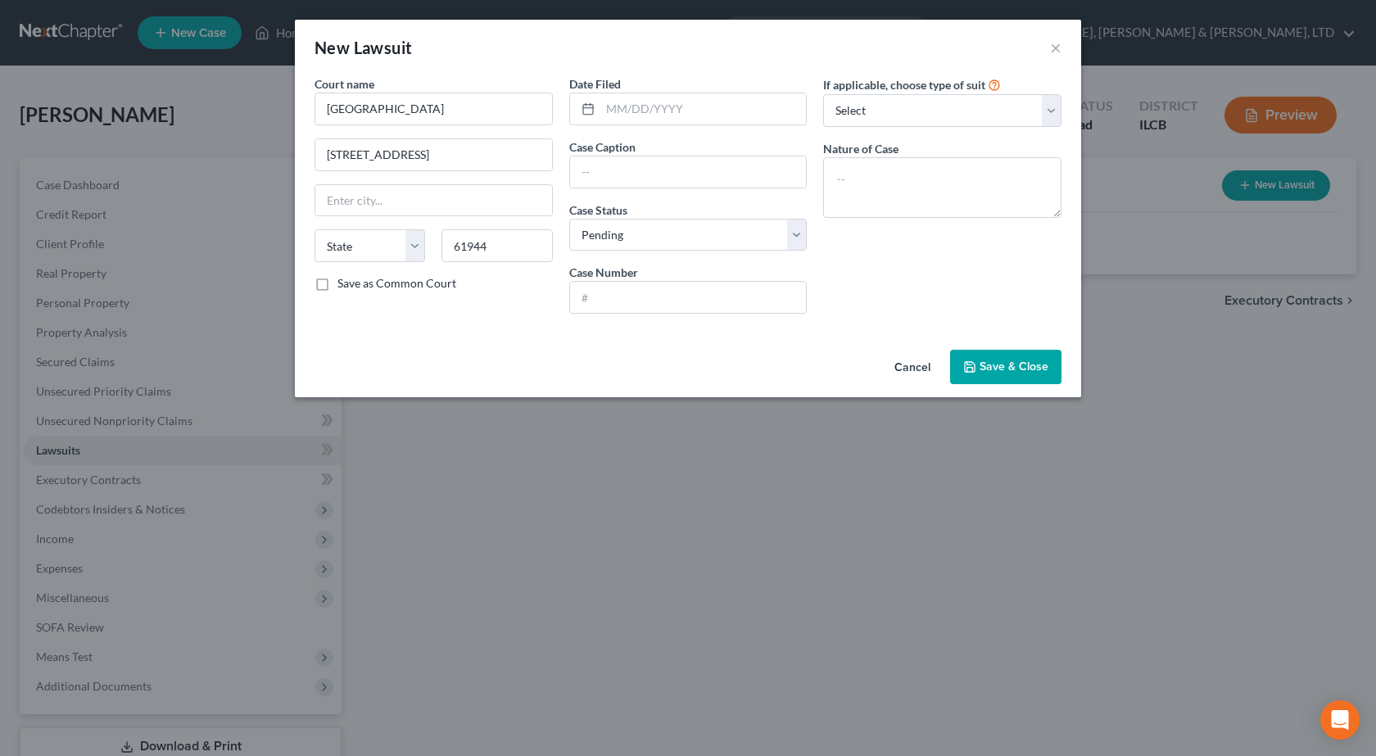
click at [338, 284] on label "Save as Common Court" at bounding box center [397, 283] width 119 height 16
click at [344, 284] on input "Save as Common Court" at bounding box center [349, 280] width 11 height 11
checkbox input "true"
type input "[GEOGRAPHIC_DATA]"
select select "14"
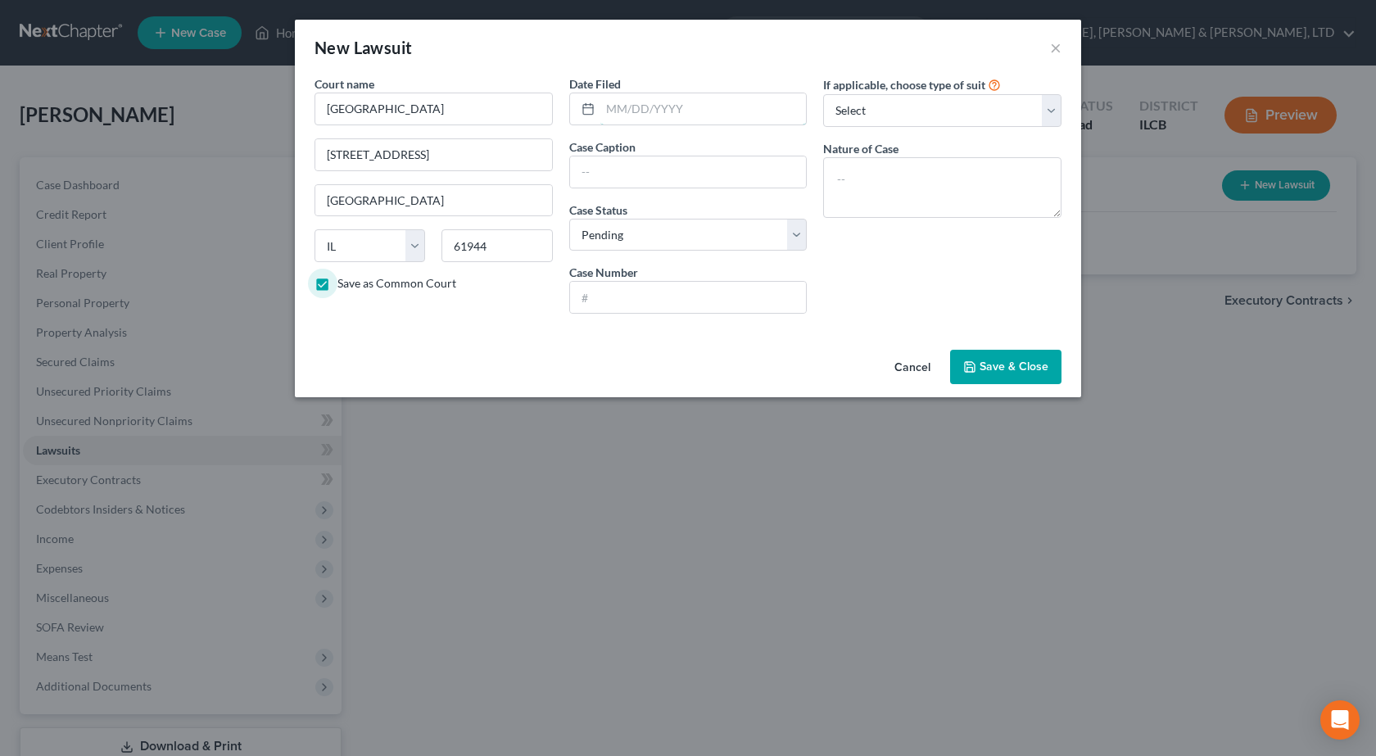
drag, startPoint x: 696, startPoint y: 109, endPoint x: 818, endPoint y: 6, distance: 159.9
click at [697, 109] on input "text" at bounding box center [703, 108] width 206 height 31
drag, startPoint x: 156, startPoint y: 77, endPoint x: 0, endPoint y: 76, distance: 155.7
click at [0, 76] on div "New Lawsuit × Court name * [GEOGRAPHIC_DATA] 115 w court [GEOGRAPHIC_DATA] [US_…" at bounding box center [688, 378] width 1376 height 756
click at [383, 112] on input "[GEOGRAPHIC_DATA]" at bounding box center [434, 109] width 238 height 33
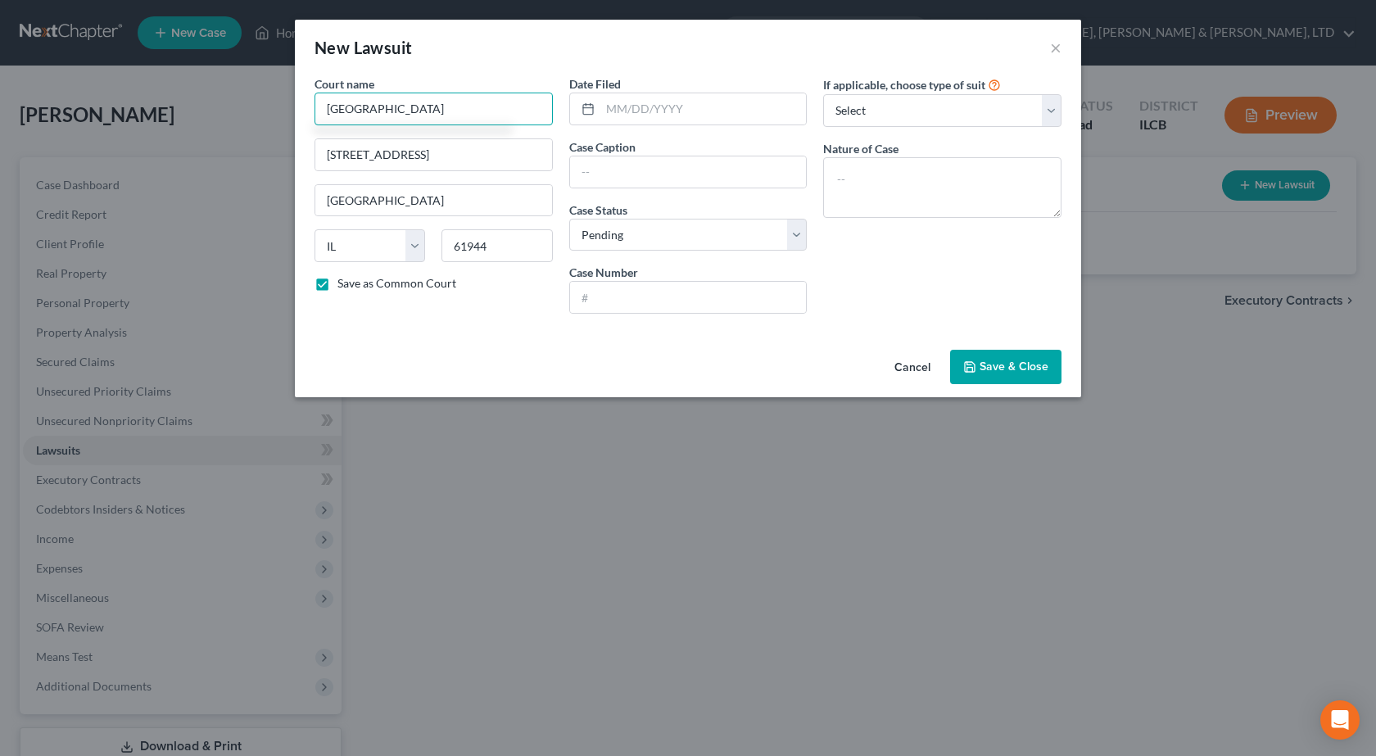
type input "[GEOGRAPHIC_DATA]"
click at [480, 152] on input "[STREET_ADDRESS]" at bounding box center [433, 154] width 237 height 31
paste input "[STREET_ADDRESS]"
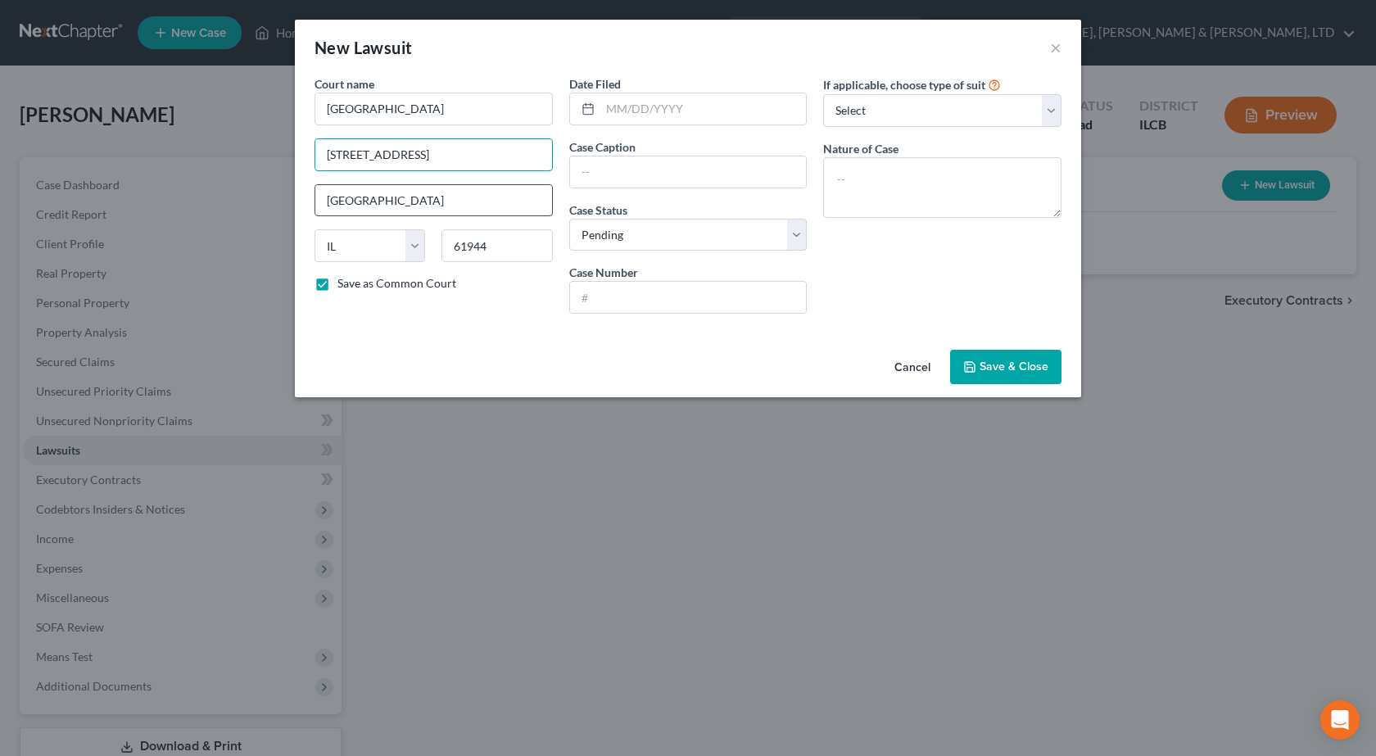
type input "[STREET_ADDRESS]"
click at [443, 207] on input "[GEOGRAPHIC_DATA]" at bounding box center [433, 200] width 237 height 31
click at [537, 248] on input "61944" at bounding box center [497, 245] width 111 height 33
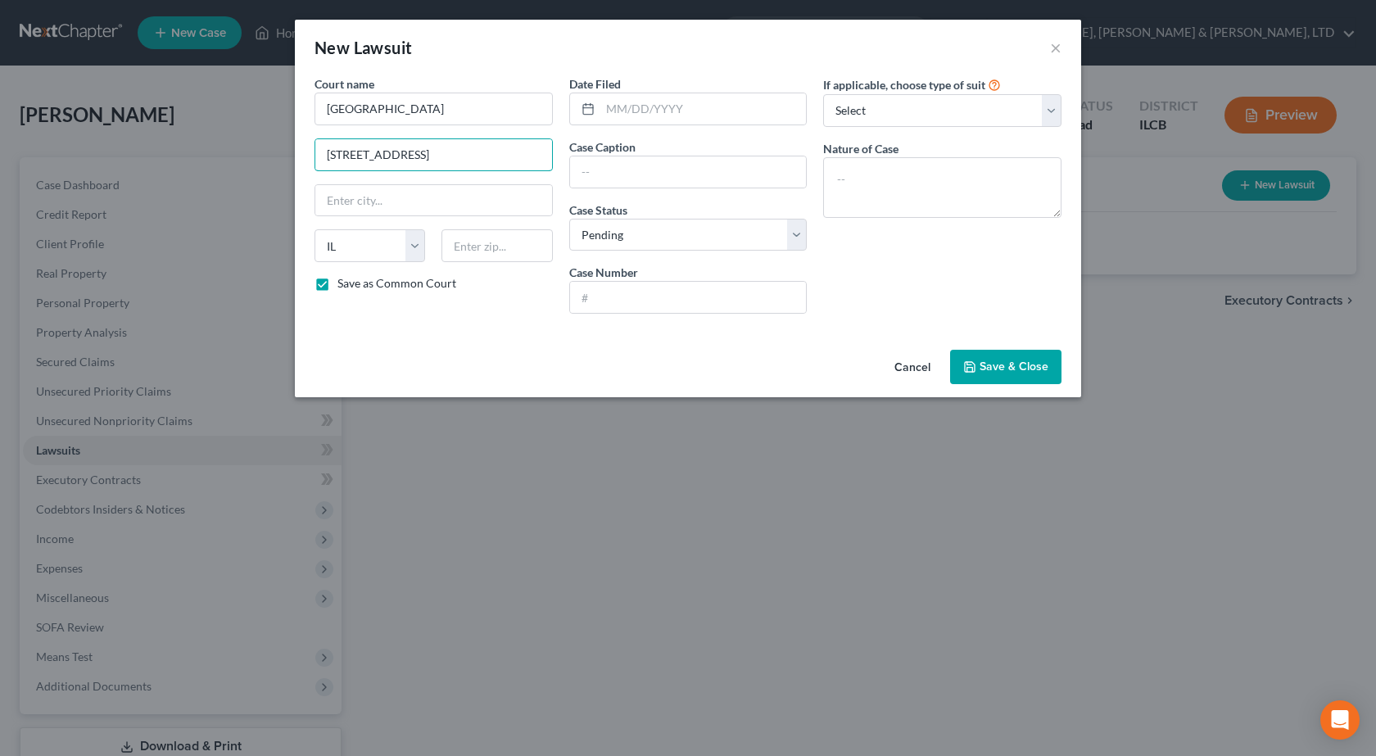
drag, startPoint x: 461, startPoint y: 156, endPoint x: 109, endPoint y: 154, distance: 352.3
click at [109, 154] on div "New Lawsuit × Court name * [GEOGRAPHIC_DATA] [STREET_ADDRESS][GEOGRAPHIC_DATA][…" at bounding box center [688, 378] width 1376 height 756
paste input "[STREET_ADDRESS]"
type input "[STREET_ADDRESS]"
click at [492, 248] on input "text" at bounding box center [497, 245] width 111 height 33
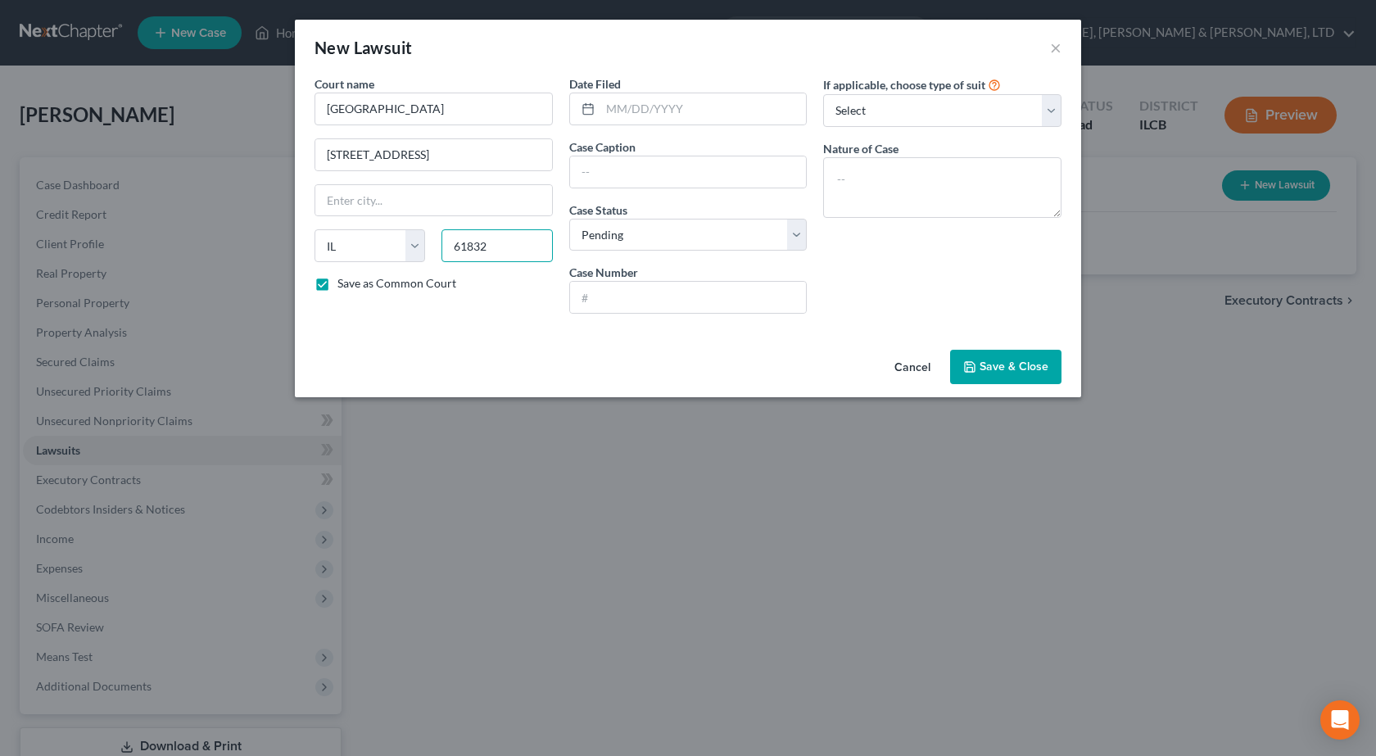
type input "61832"
click at [449, 354] on div "Cancel Save & Close" at bounding box center [688, 370] width 786 height 54
type input "[GEOGRAPHIC_DATA]"
click at [641, 106] on input "text" at bounding box center [703, 108] width 206 height 31
